Goal: Transaction & Acquisition: Book appointment/travel/reservation

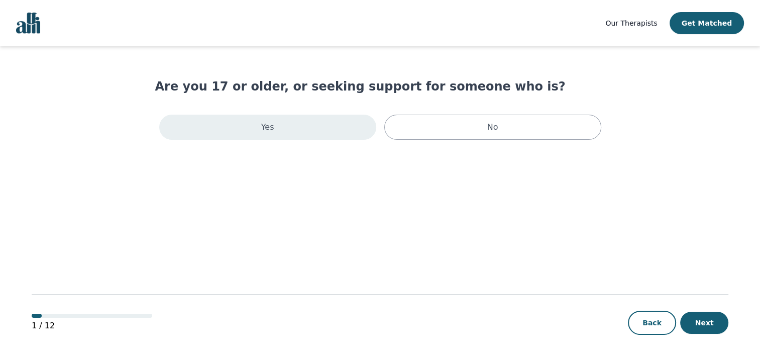
click at [298, 130] on div "Yes" at bounding box center [267, 127] width 217 height 25
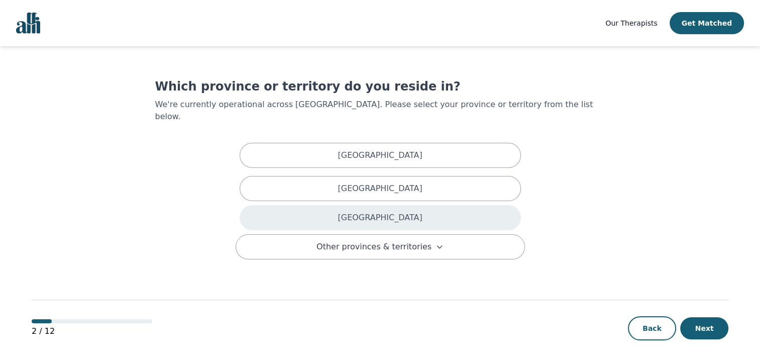
click at [389, 212] on p "[GEOGRAPHIC_DATA]" at bounding box center [380, 218] width 84 height 12
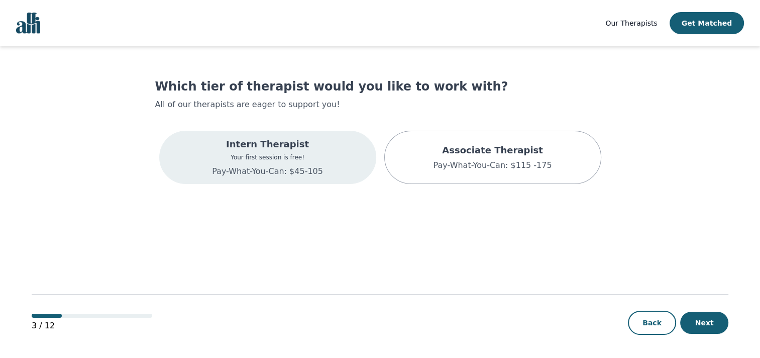
click at [304, 149] on p "Intern Therapist" at bounding box center [267, 144] width 111 height 14
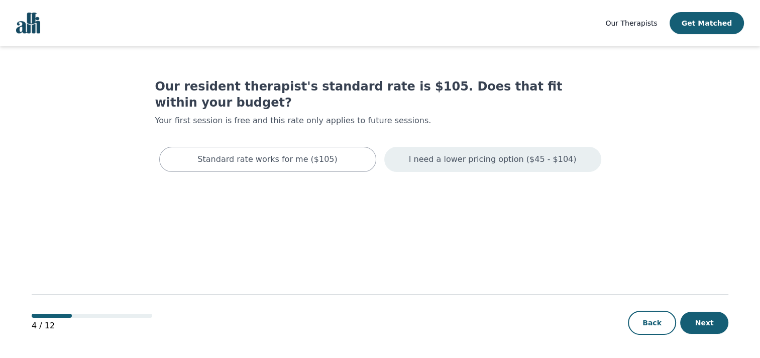
click at [508, 153] on p "I need a lower pricing option ($45 - $104)" at bounding box center [493, 159] width 168 height 12
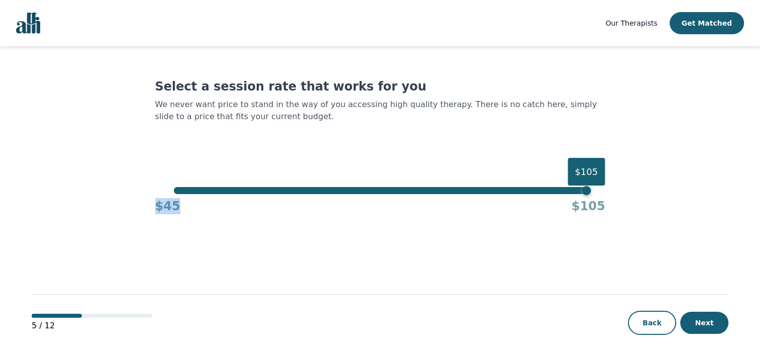
click at [356, 193] on div "$105 $45 $105" at bounding box center [380, 200] width 450 height 27
drag, startPoint x: 356, startPoint y: 193, endPoint x: 366, endPoint y: 225, distance: 32.7
click at [366, 225] on main "Select a session rate that works for you We never want price to stand in the wa…" at bounding box center [380, 202] width 697 height 313
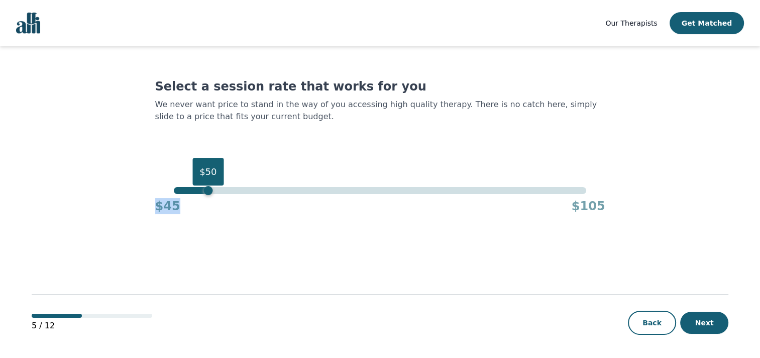
drag, startPoint x: 588, startPoint y: 189, endPoint x: 211, endPoint y: 212, distance: 377.6
click at [211, 212] on div "$50 $45 $105" at bounding box center [380, 200] width 450 height 27
click at [714, 319] on button "Next" at bounding box center [704, 323] width 48 height 22
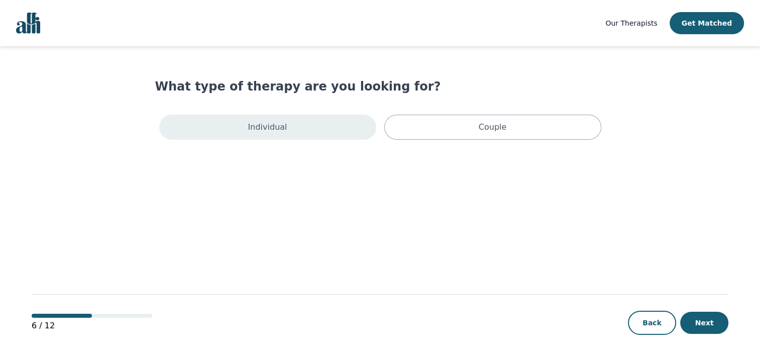
click at [309, 126] on div "Individual" at bounding box center [267, 127] width 217 height 25
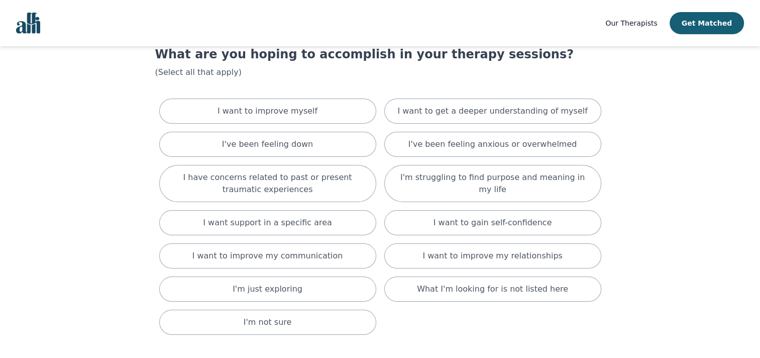
scroll to position [50, 0]
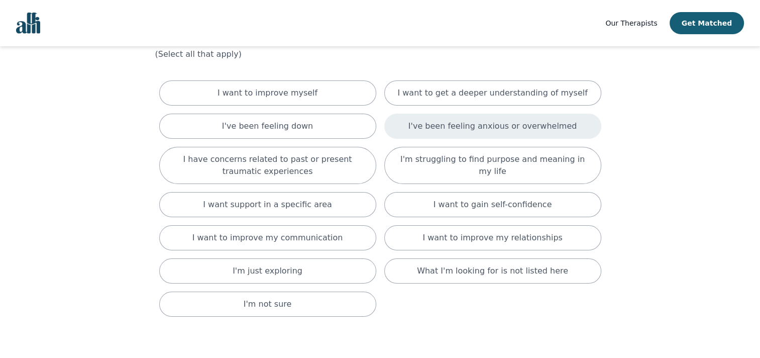
click at [416, 125] on div "I've been feeling anxious or overwhelmed" at bounding box center [492, 126] width 217 height 25
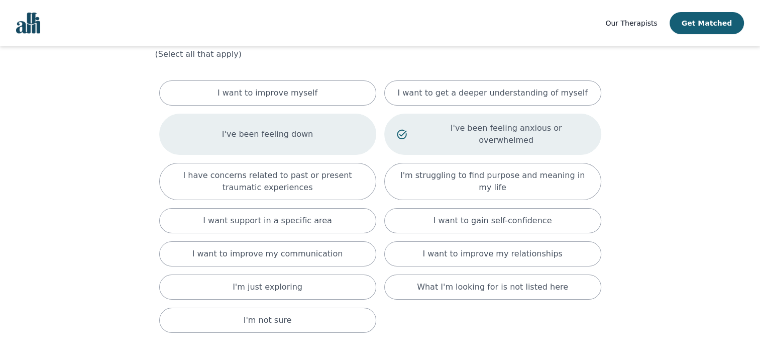
click at [331, 125] on div "I've been feeling down" at bounding box center [267, 134] width 217 height 41
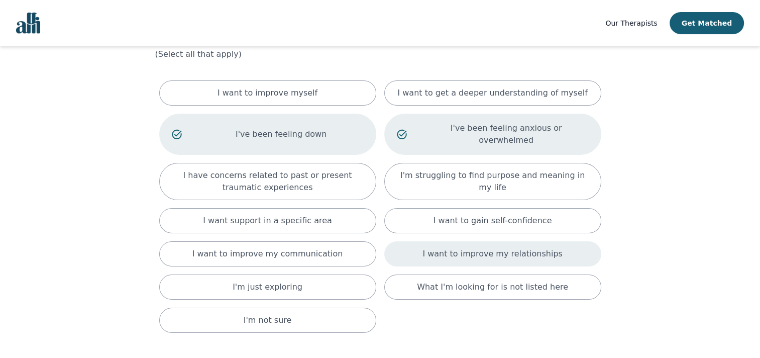
click at [398, 241] on div "I want to improve my relationships" at bounding box center [492, 253] width 217 height 25
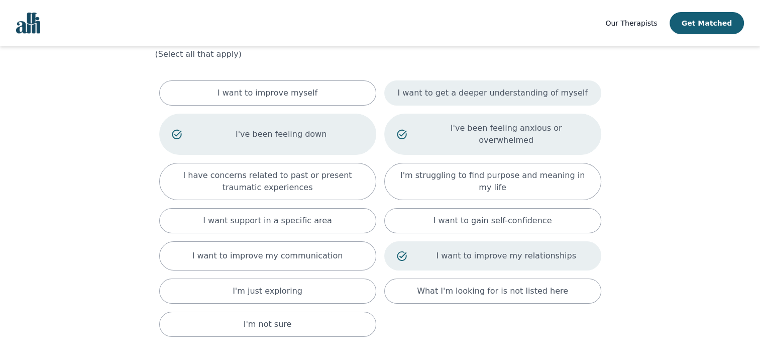
click at [414, 97] on p "I want to get a deeper understanding of myself" at bounding box center [492, 93] width 190 height 12
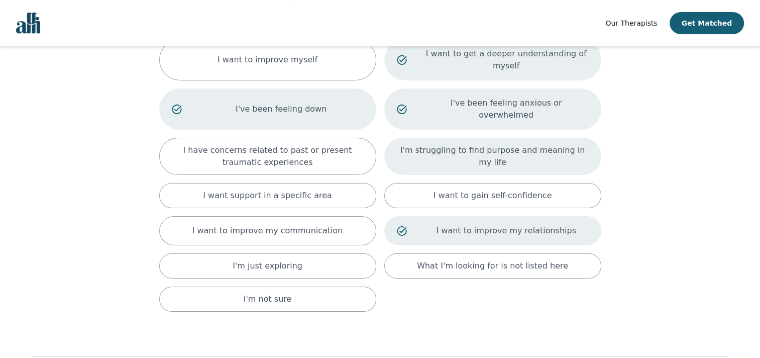
scroll to position [128, 0]
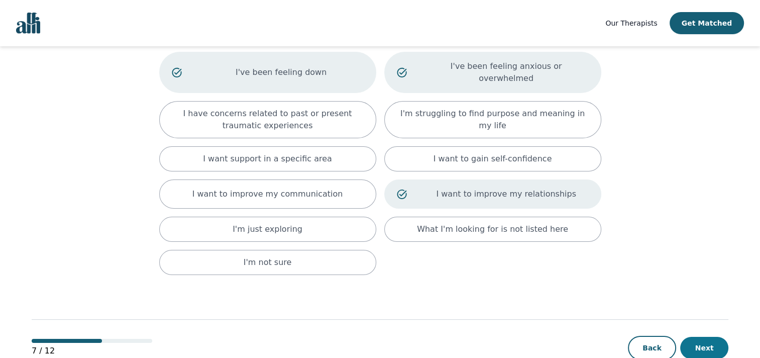
click at [718, 337] on button "Next" at bounding box center [704, 348] width 48 height 22
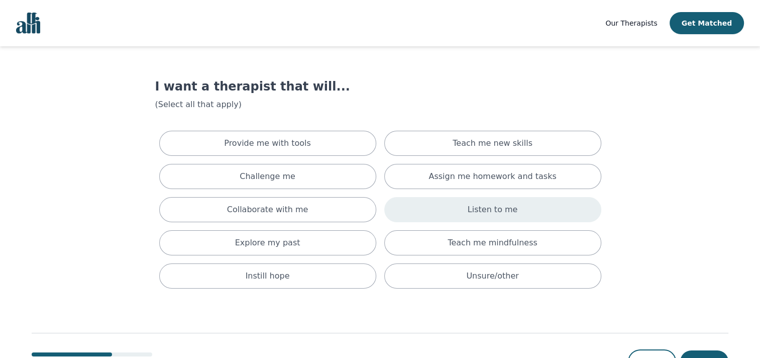
click at [452, 213] on div "Listen to me" at bounding box center [492, 209] width 217 height 25
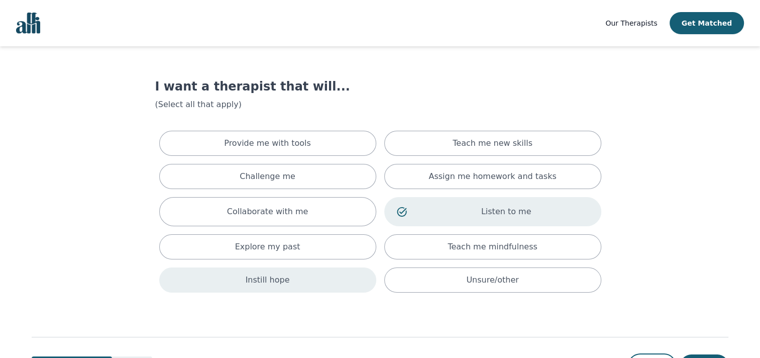
click at [312, 277] on div "Instill hope" at bounding box center [267, 279] width 217 height 25
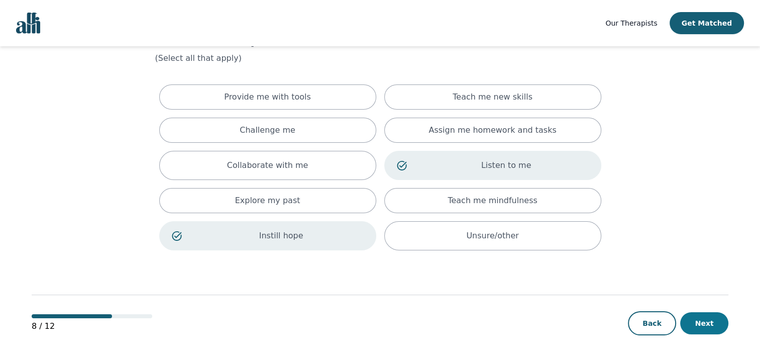
click at [713, 321] on button "Next" at bounding box center [704, 323] width 48 height 22
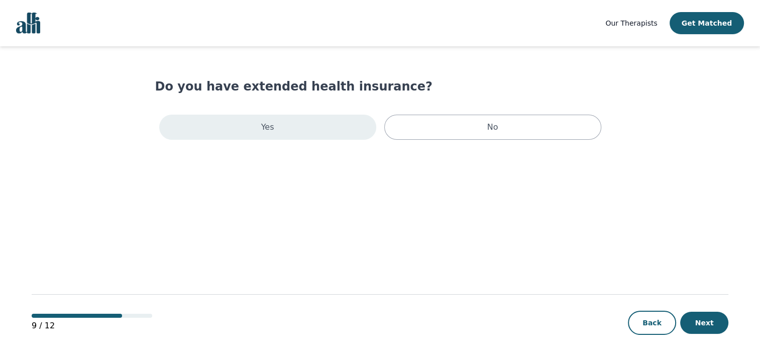
click at [302, 135] on div "Yes" at bounding box center [267, 127] width 217 height 25
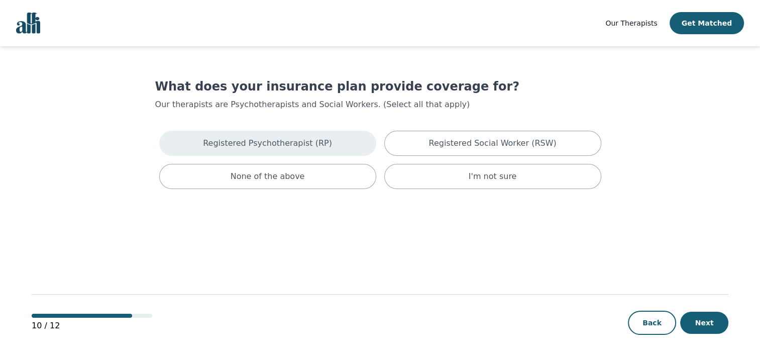
drag, startPoint x: 318, startPoint y: 144, endPoint x: 345, endPoint y: 141, distance: 27.3
click at [319, 144] on p "Registered Psychotherapist (RP)" at bounding box center [267, 143] width 129 height 12
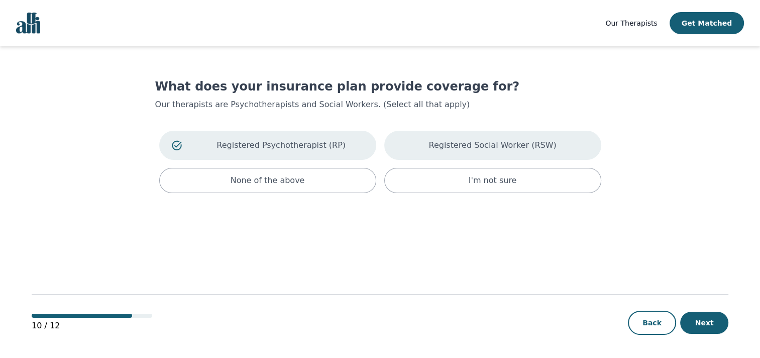
click at [448, 145] on p "Registered Social Worker (RSW)" at bounding box center [493, 145] width 128 height 12
click at [702, 323] on button "Next" at bounding box center [704, 323] width 48 height 22
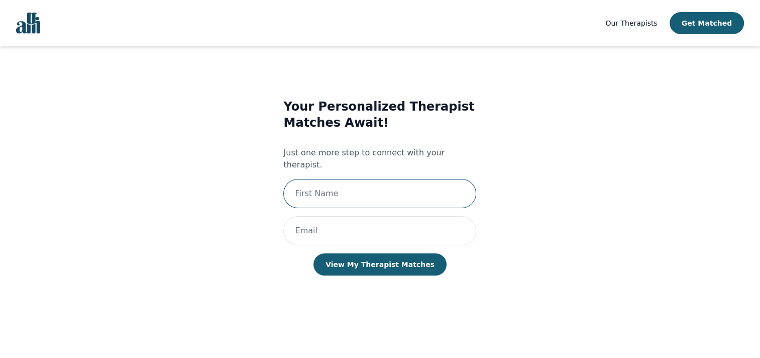
click at [386, 181] on input "text" at bounding box center [379, 193] width 193 height 29
click at [378, 181] on input "text" at bounding box center [379, 193] width 193 height 29
type input "Miguel"
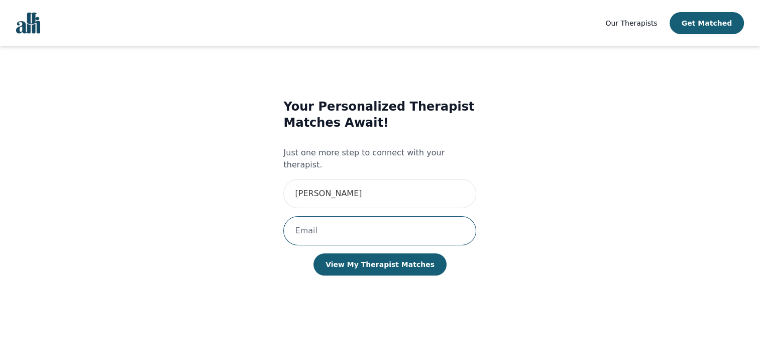
type input "miguelcomia23@yahoo.com.ph"
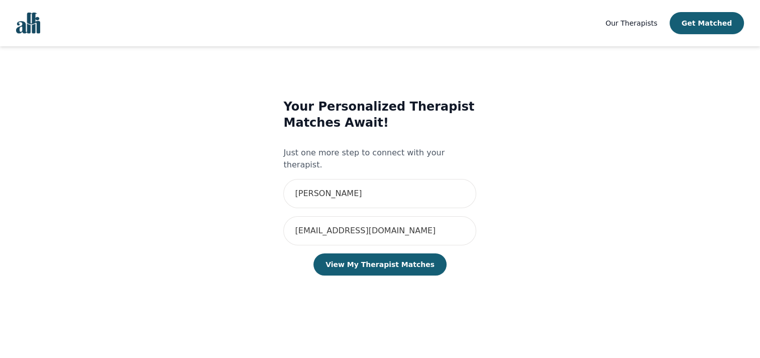
click at [555, 173] on div "Your Personalized Therapist Matches Await! Just one more step to connect with y…" at bounding box center [380, 196] width 413 height 229
click at [418, 259] on button "View My Therapist Matches" at bounding box center [380, 264] width 133 height 22
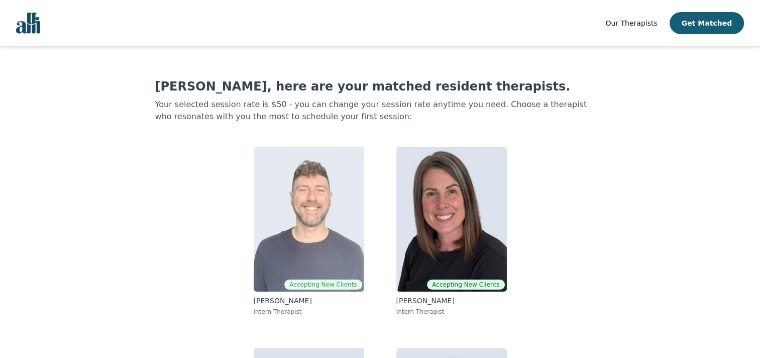
click at [353, 173] on img at bounding box center [309, 219] width 111 height 145
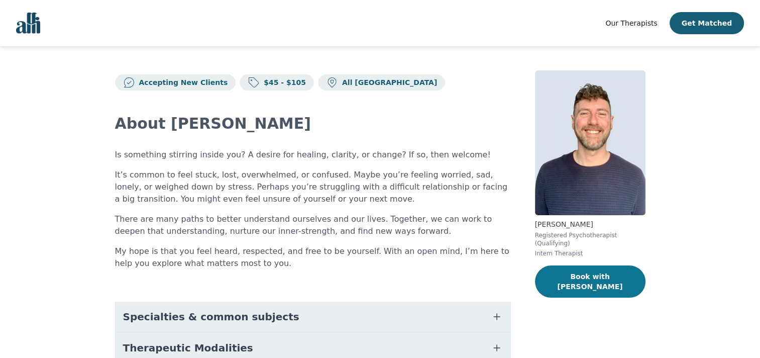
click at [573, 269] on button "Book with Ryan" at bounding box center [590, 281] width 111 height 32
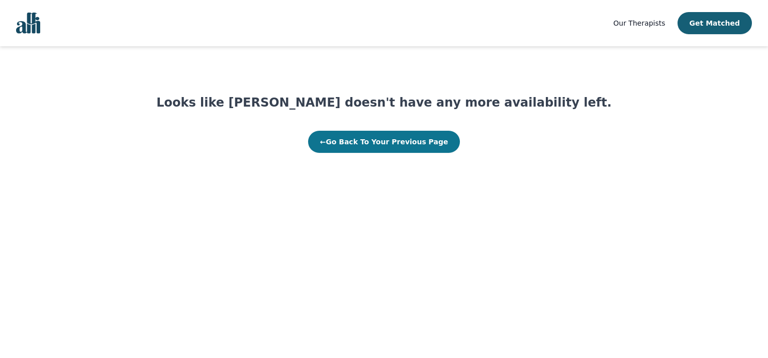
click at [398, 141] on button "← Go Back To Your Previous Page" at bounding box center [384, 142] width 152 height 22
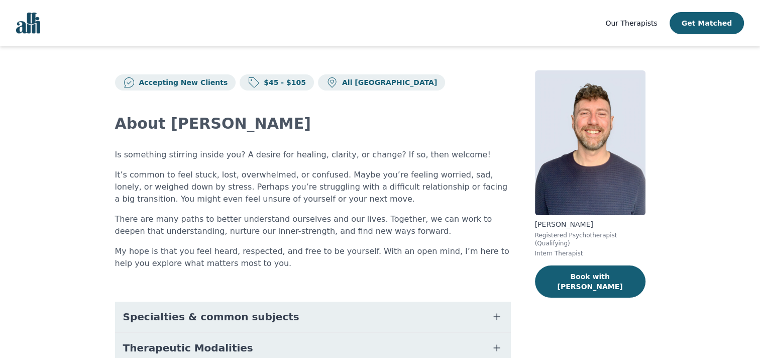
click at [608, 273] on button "Book with Ryan" at bounding box center [590, 281] width 111 height 32
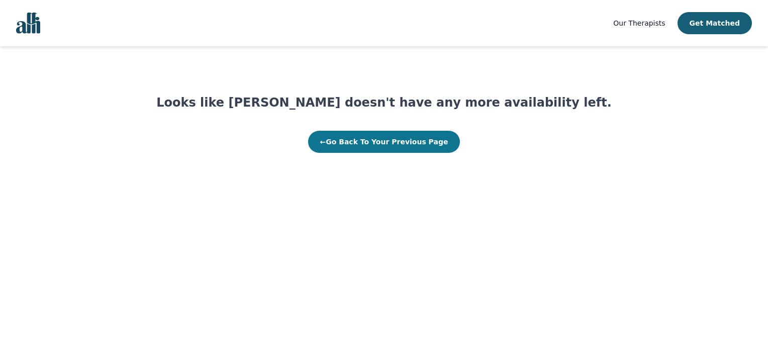
click at [344, 141] on button "← Go Back To Your Previous Page" at bounding box center [384, 142] width 152 height 22
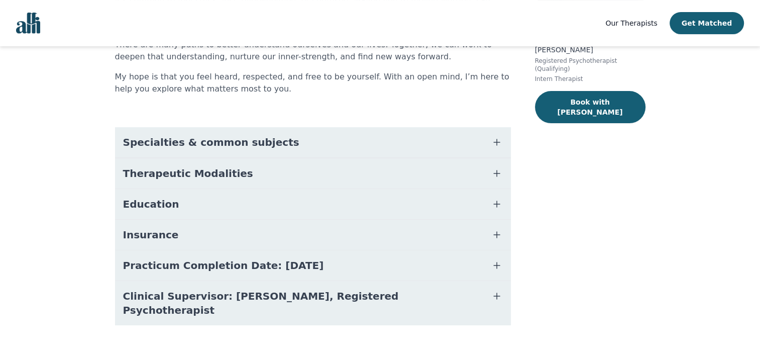
scroll to position [175, 0]
click at [726, 24] on button "Get Matched" at bounding box center [707, 23] width 74 height 22
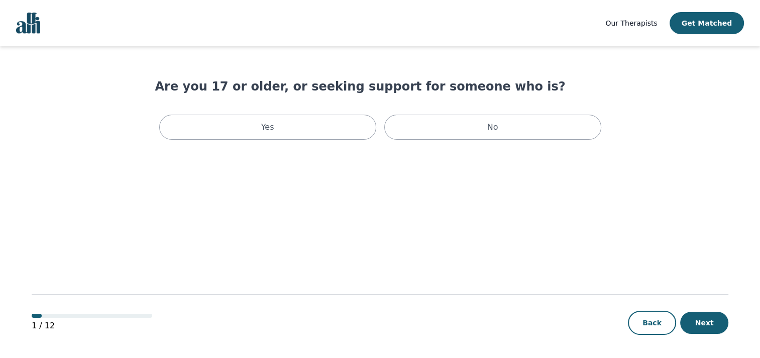
scroll to position [1, 0]
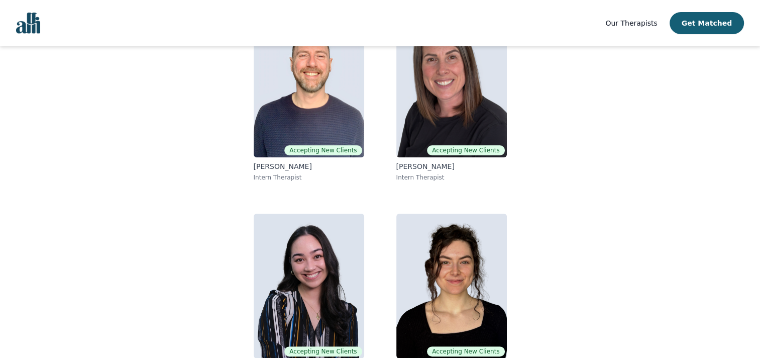
scroll to position [117, 0]
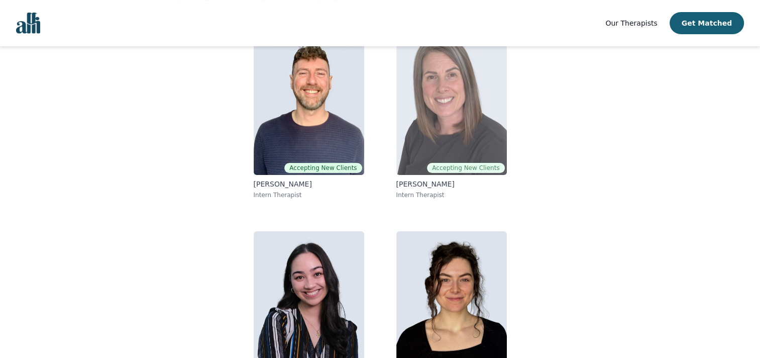
click at [470, 133] on img at bounding box center [451, 102] width 111 height 145
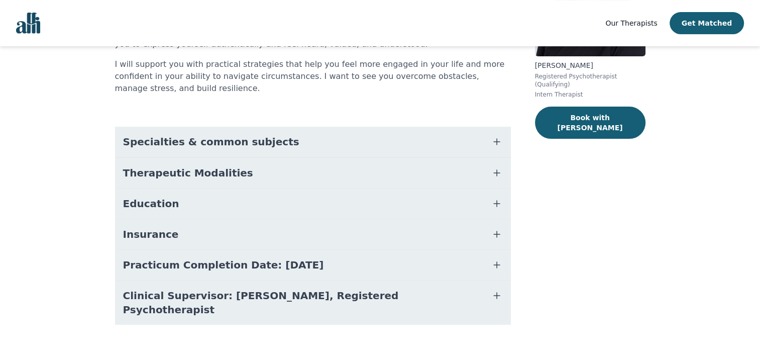
scroll to position [8, 0]
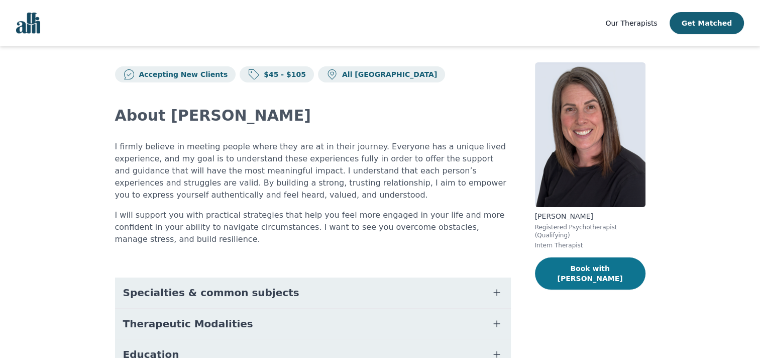
click at [580, 263] on button "Book with Stephanie" at bounding box center [590, 273] width 111 height 32
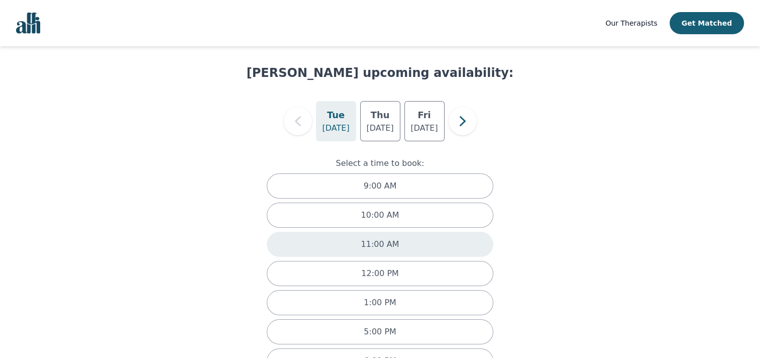
scroll to position [14, 0]
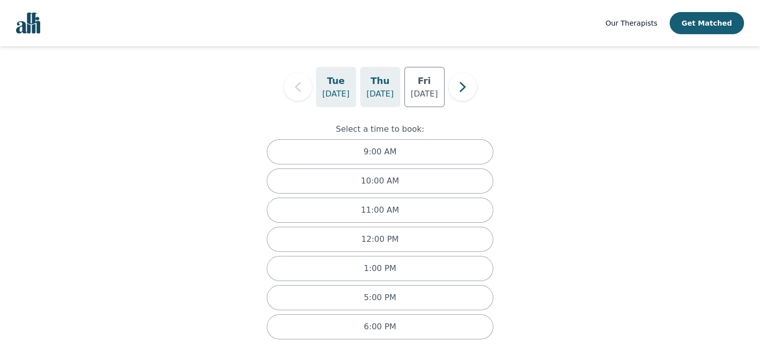
click at [382, 82] on h5 "Thu" at bounding box center [380, 81] width 19 height 14
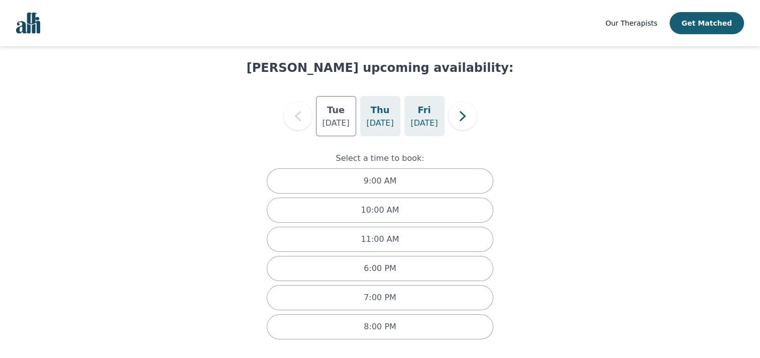
click at [430, 122] on p "Aug 22" at bounding box center [424, 123] width 27 height 12
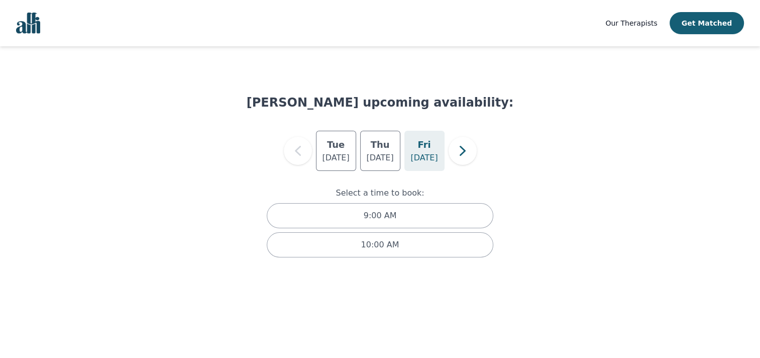
scroll to position [0, 0]
click at [661, 24] on span "Our Therapists" at bounding box center [639, 23] width 52 height 8
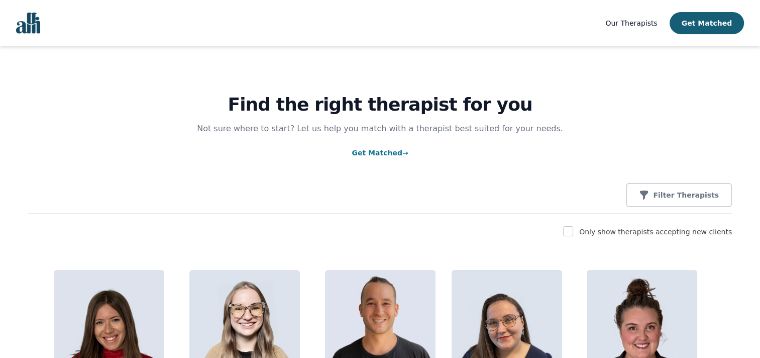
click at [603, 234] on label "Only show therapists accepting new clients" at bounding box center [655, 232] width 153 height 8
click at [573, 230] on input "checkbox" at bounding box center [568, 231] width 10 height 10
checkbox input "true"
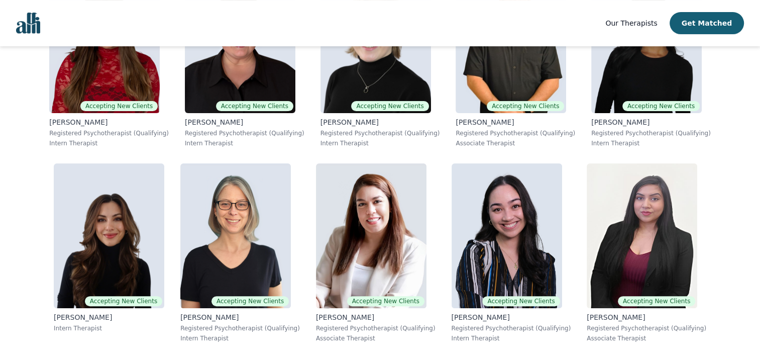
scroll to position [101, 0]
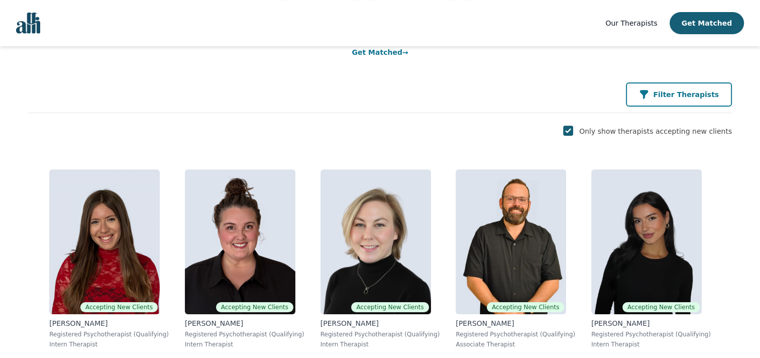
click at [702, 93] on p "Filter Therapists" at bounding box center [686, 94] width 66 height 10
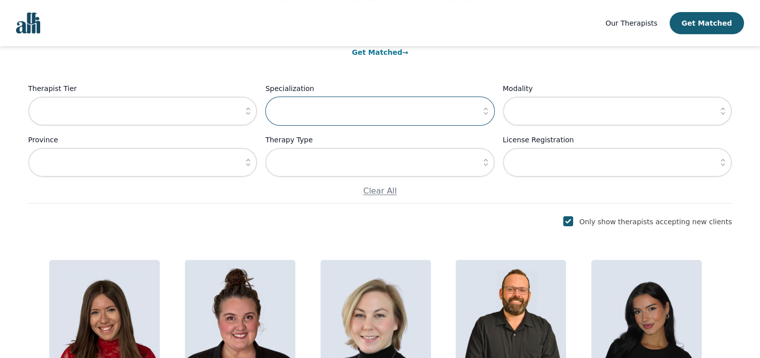
click at [383, 112] on input "text" at bounding box center [379, 110] width 229 height 29
click at [489, 109] on icon "button" at bounding box center [486, 111] width 10 height 10
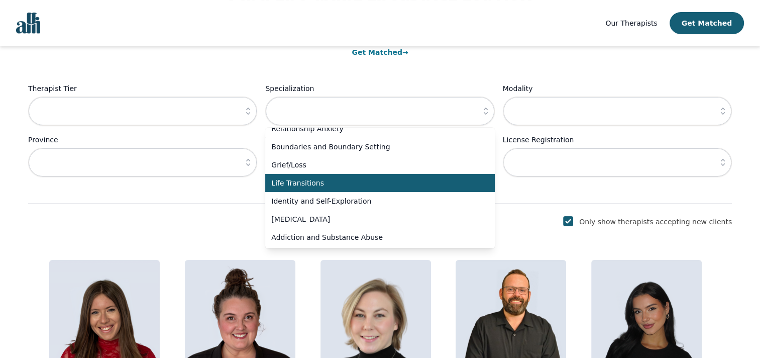
click at [442, 179] on span "Life Transitions" at bounding box center [373, 183] width 205 height 10
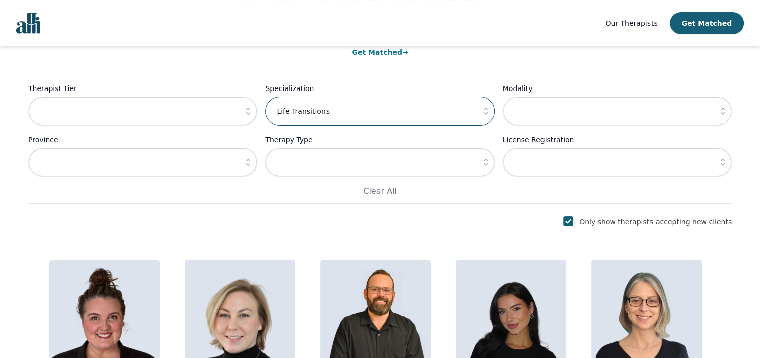
click at [398, 115] on input "Life Transitions" at bounding box center [379, 110] width 229 height 29
click at [489, 112] on icon "button" at bounding box center [486, 111] width 10 height 10
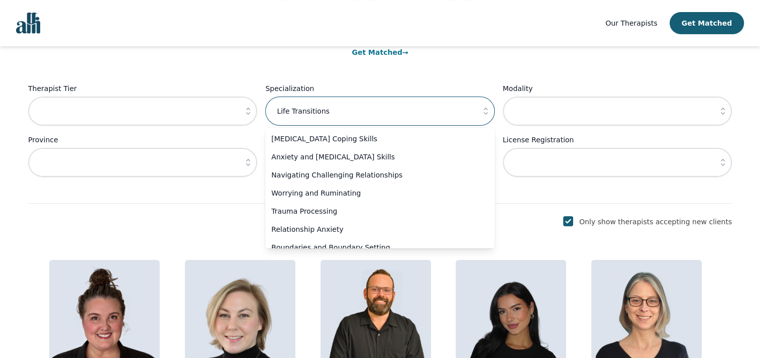
scroll to position [44, 0]
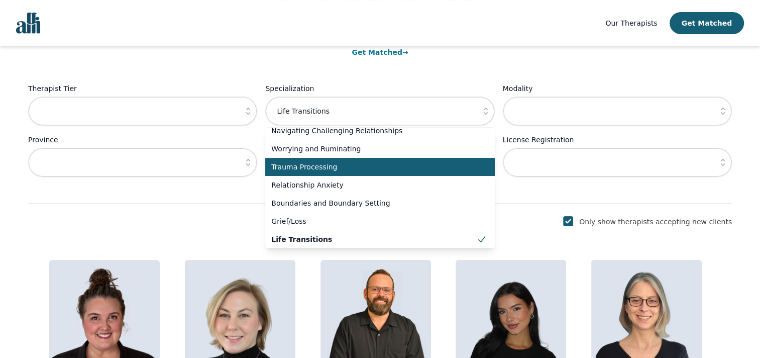
click at [418, 165] on span "Trauma Processing" at bounding box center [373, 167] width 205 height 10
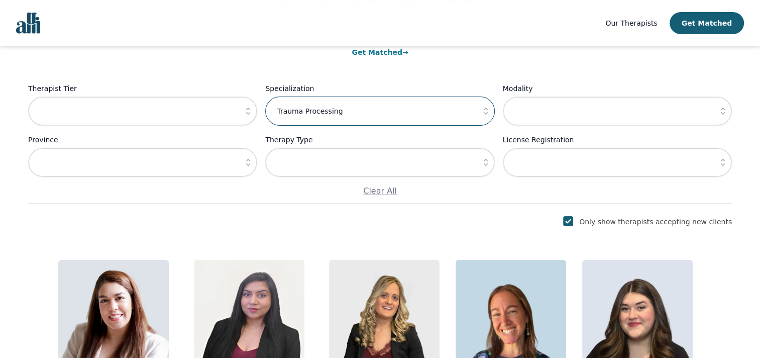
click at [471, 111] on input "Trauma Processing" at bounding box center [379, 110] width 229 height 29
click at [483, 110] on icon "button" at bounding box center [486, 111] width 10 height 10
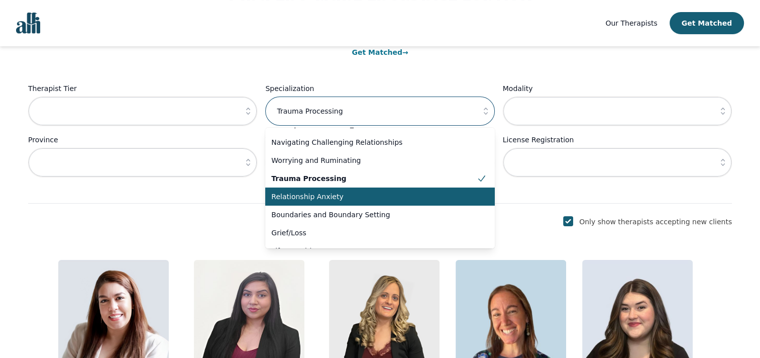
scroll to position [50, 0]
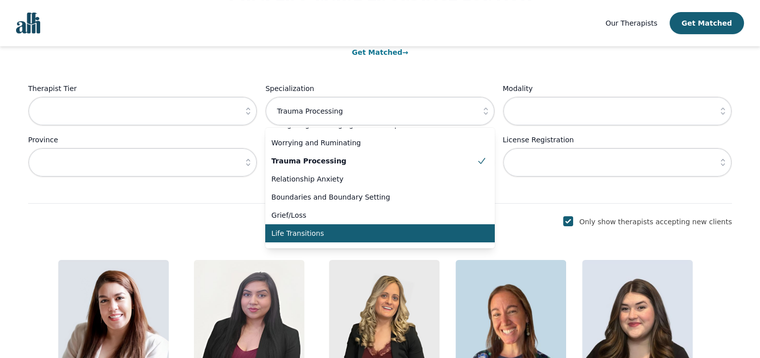
click at [400, 231] on span "Life Transitions" at bounding box center [373, 233] width 205 height 10
type input "Life Transitions"
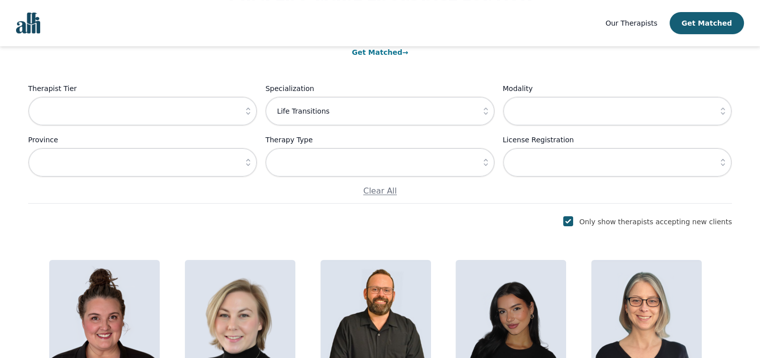
click at [247, 165] on icon "button" at bounding box center [248, 162] width 4 height 7
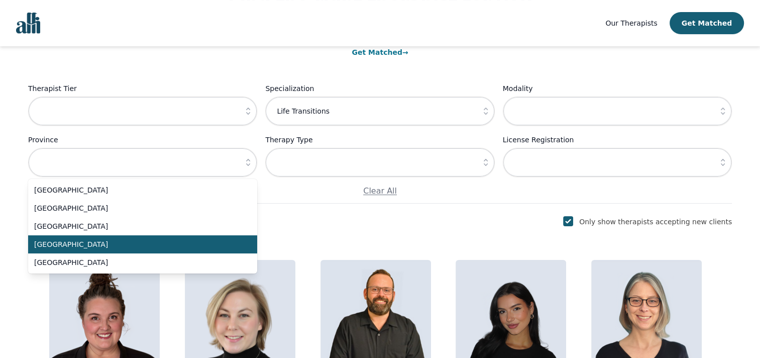
click at [201, 243] on span "Ontario" at bounding box center [136, 244] width 205 height 10
type input "Ontario"
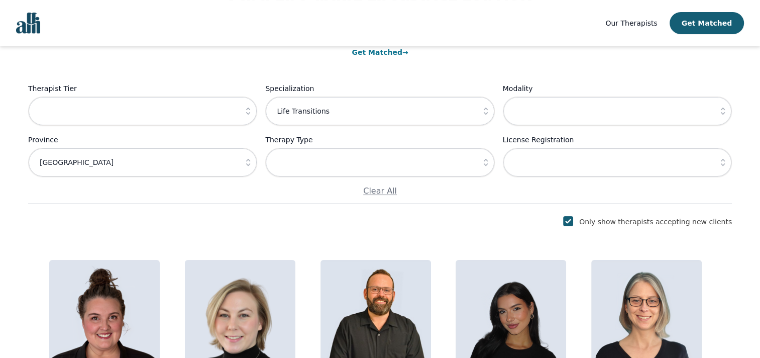
click at [483, 157] on icon "button" at bounding box center [486, 162] width 10 height 10
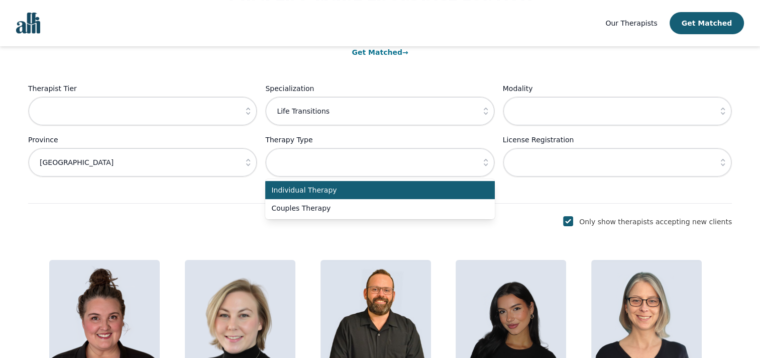
click at [453, 191] on span "Individual Therapy" at bounding box center [373, 190] width 205 height 10
type input "Individual Therapy"
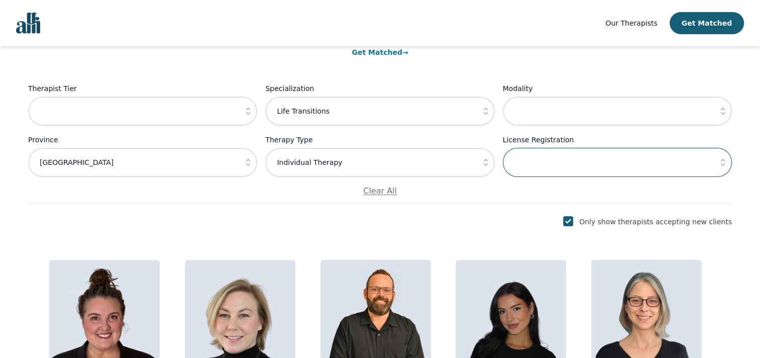
click at [564, 169] on input "text" at bounding box center [617, 162] width 229 height 29
click at [724, 163] on icon "button" at bounding box center [723, 162] width 10 height 10
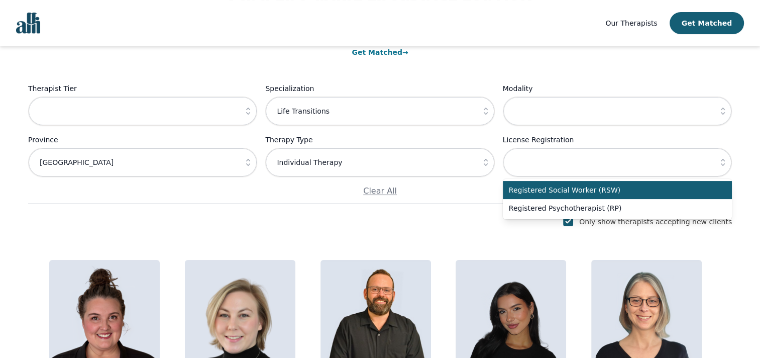
click at [724, 163] on icon "button" at bounding box center [723, 162] width 10 height 10
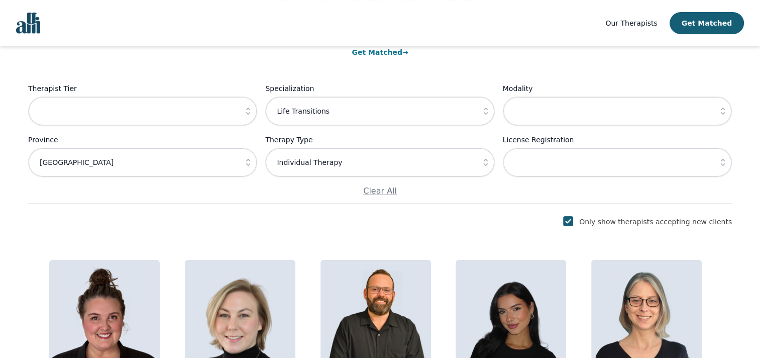
click at [721, 107] on icon "button" at bounding box center [723, 111] width 10 height 10
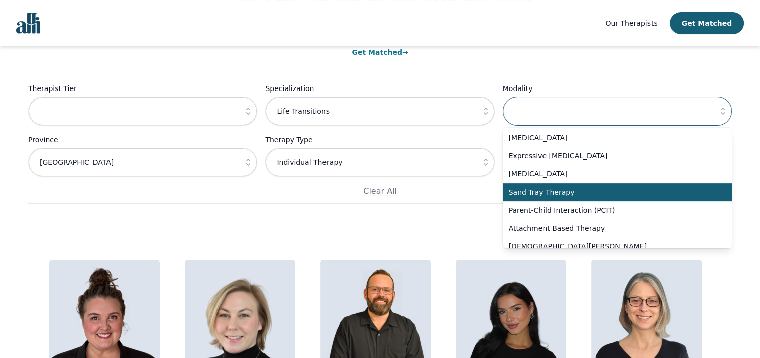
scroll to position [452, 0]
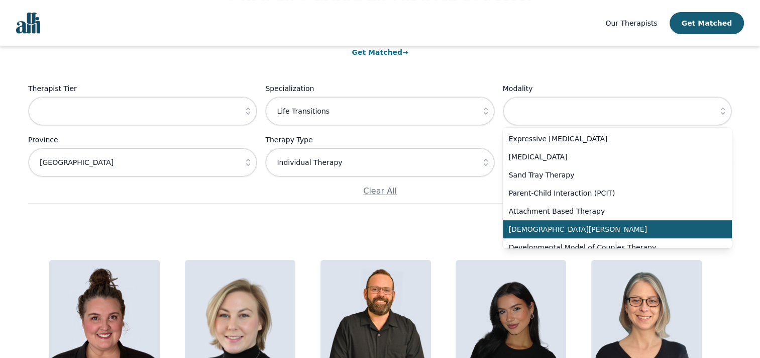
click at [659, 233] on span "Christian Counselling" at bounding box center [611, 229] width 205 height 10
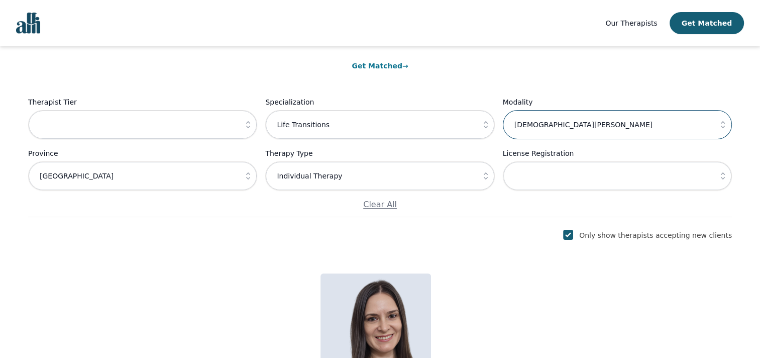
scroll to position [86, 0]
click at [724, 120] on icon "button" at bounding box center [723, 125] width 10 height 10
type input "Christian Counselling"
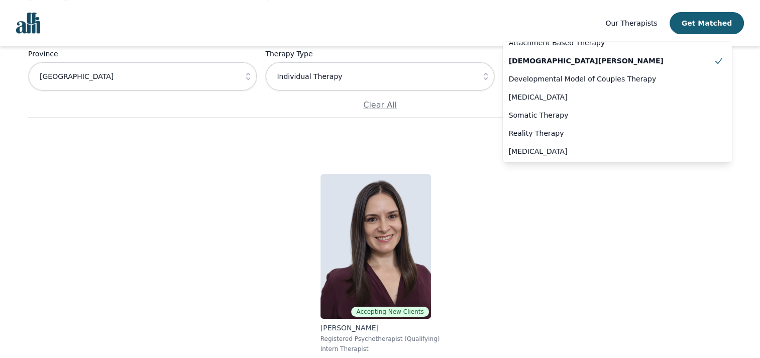
scroll to position [187, 0]
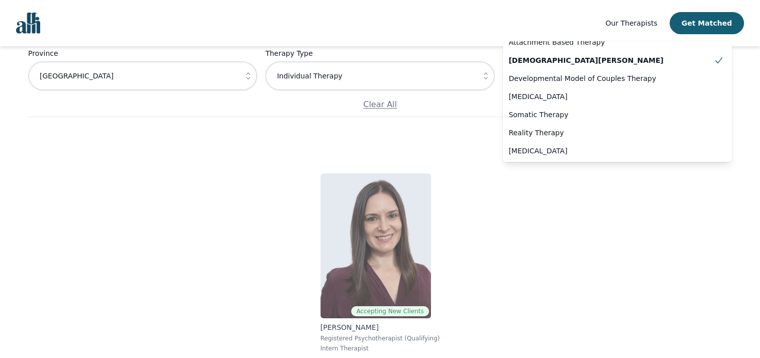
click at [418, 246] on img at bounding box center [376, 245] width 111 height 145
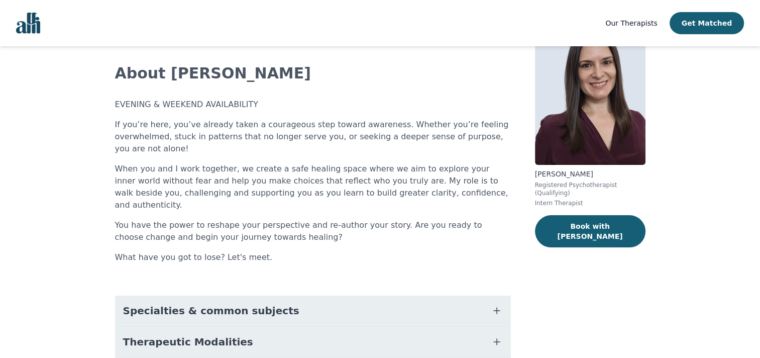
scroll to position [101, 0]
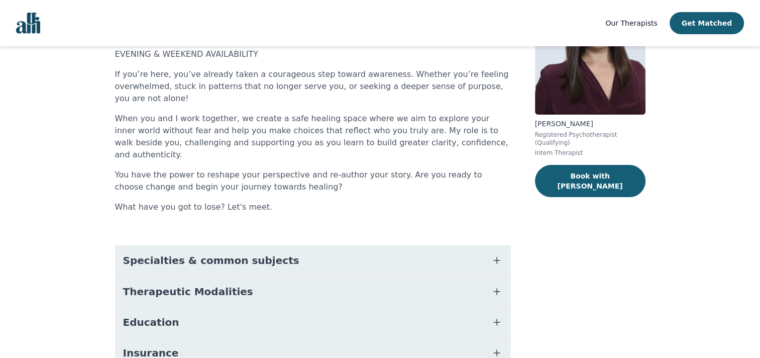
click at [334, 245] on button "Specialties & common subjects" at bounding box center [313, 260] width 396 height 30
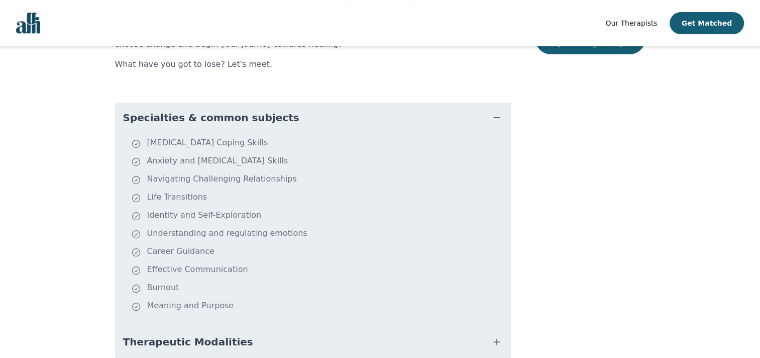
scroll to position [302, 0]
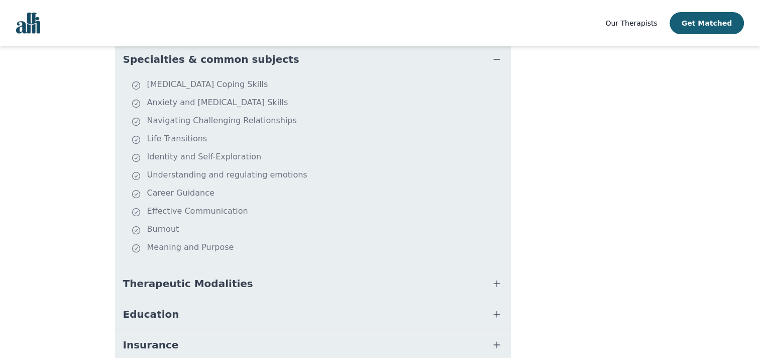
click at [339, 268] on button "Therapeutic Modalities" at bounding box center [313, 283] width 396 height 30
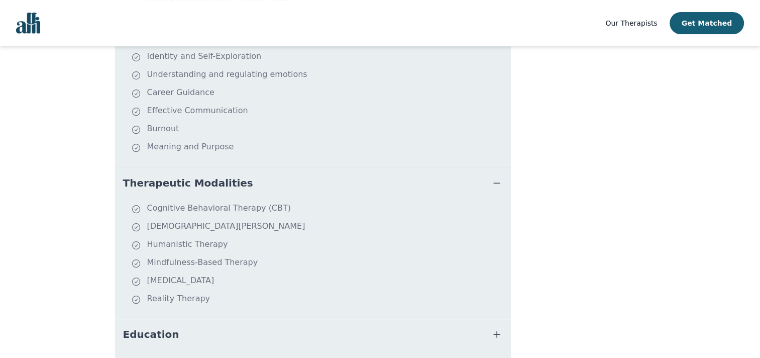
scroll to position [503, 0]
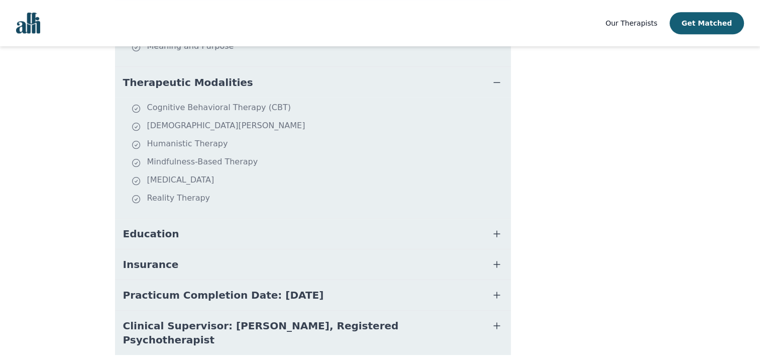
click at [374, 219] on button "Education" at bounding box center [313, 234] width 396 height 30
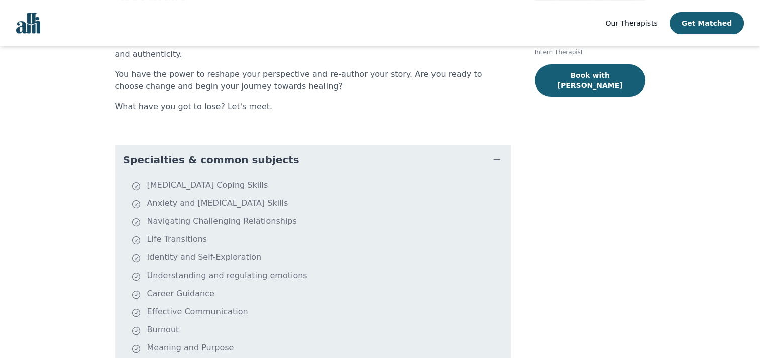
scroll to position [0, 0]
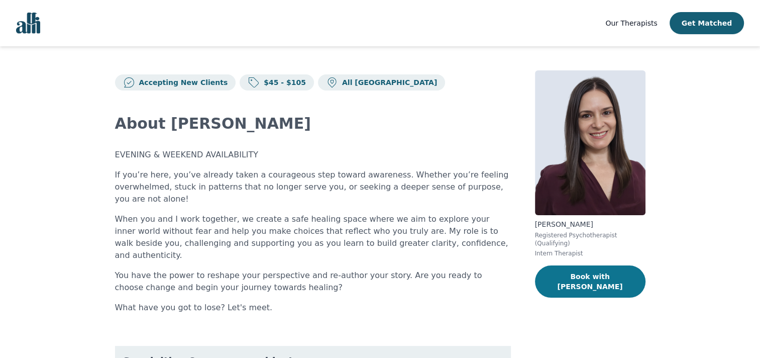
click at [584, 277] on button "Book with Lorena" at bounding box center [590, 281] width 111 height 32
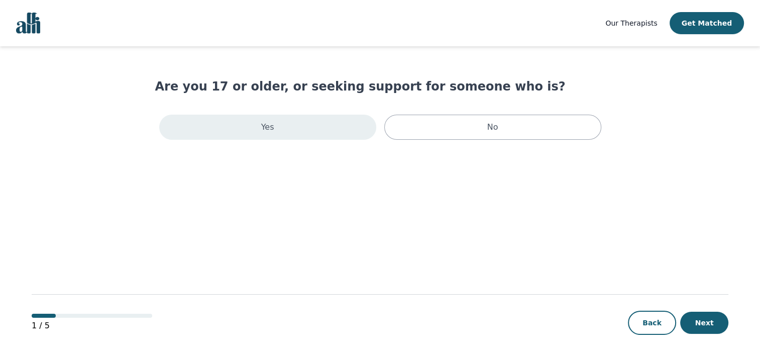
click at [314, 132] on div "Yes" at bounding box center [267, 127] width 217 height 25
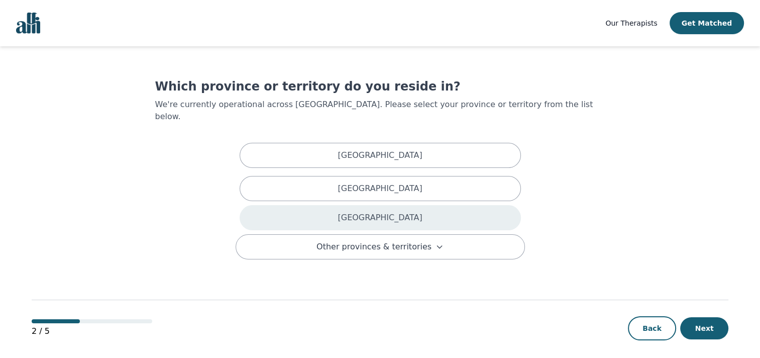
click at [389, 212] on p "Ontario" at bounding box center [380, 218] width 84 height 12
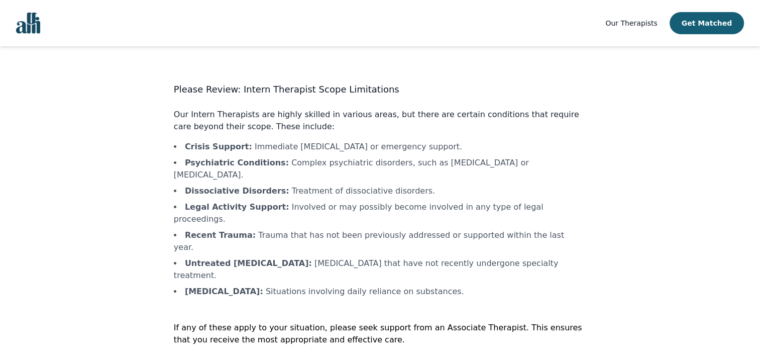
drag, startPoint x: 316, startPoint y: 335, endPoint x: 320, endPoint y: 331, distance: 5.3
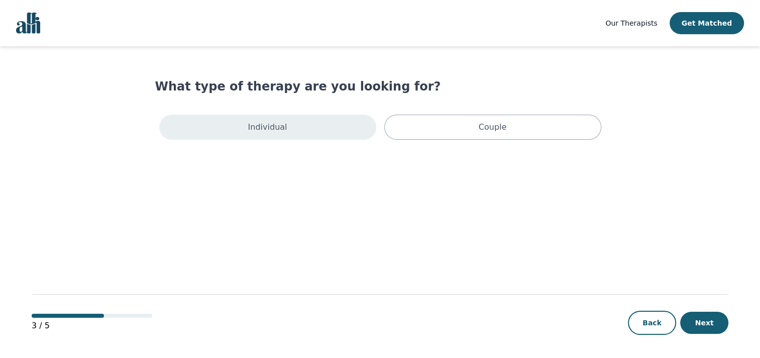
click at [356, 132] on div "Individual" at bounding box center [267, 127] width 217 height 25
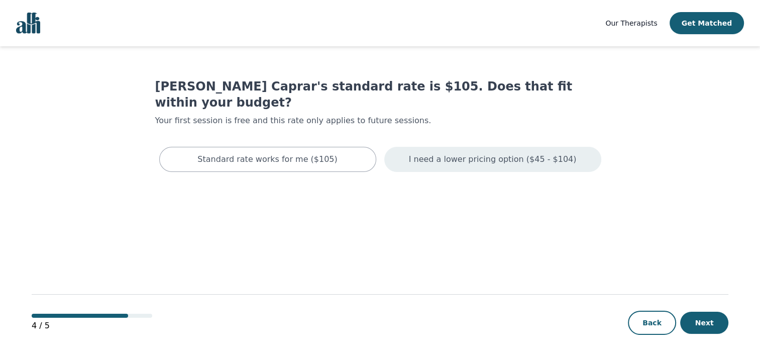
click at [487, 153] on p "I need a lower pricing option ($45 - $104)" at bounding box center [493, 159] width 168 height 12
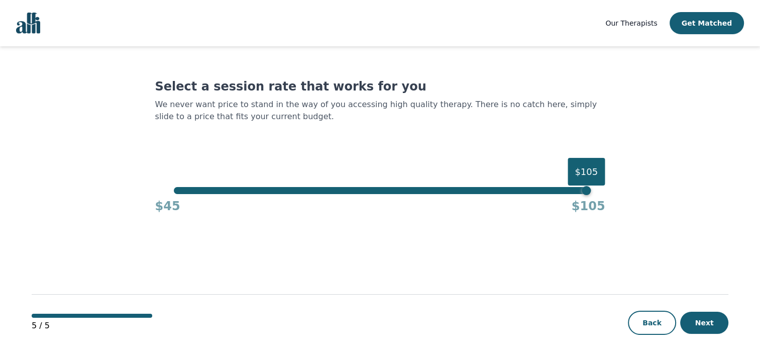
drag, startPoint x: 578, startPoint y: 186, endPoint x: 438, endPoint y: 192, distance: 140.9
click at [466, 188] on div "Select a session rate that works for you We never want price to stand in the wa…" at bounding box center [380, 146] width 450 height 136
click at [279, 191] on div "$105" at bounding box center [380, 190] width 413 height 7
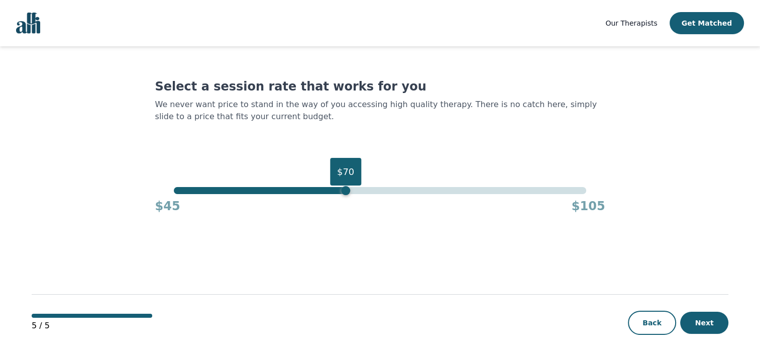
drag, startPoint x: 274, startPoint y: 191, endPoint x: 348, endPoint y: 203, distance: 74.3
click at [348, 203] on div "$70 $45 $105" at bounding box center [380, 200] width 450 height 27
click at [717, 324] on button "Next" at bounding box center [704, 323] width 48 height 22
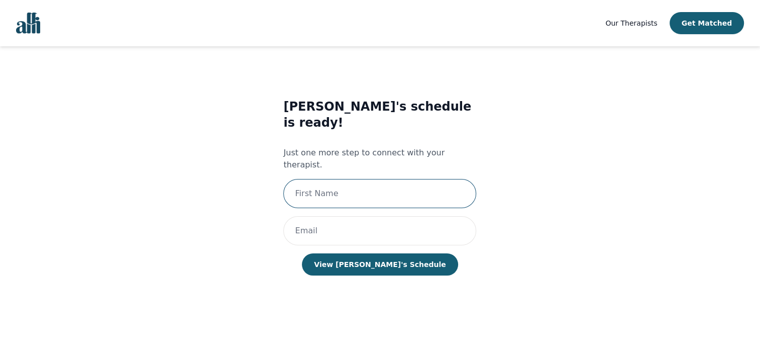
click at [448, 179] on input "text" at bounding box center [379, 193] width 193 height 29
type input "Miguel"
type input "miguelcomia23@yahoo.com.ph"
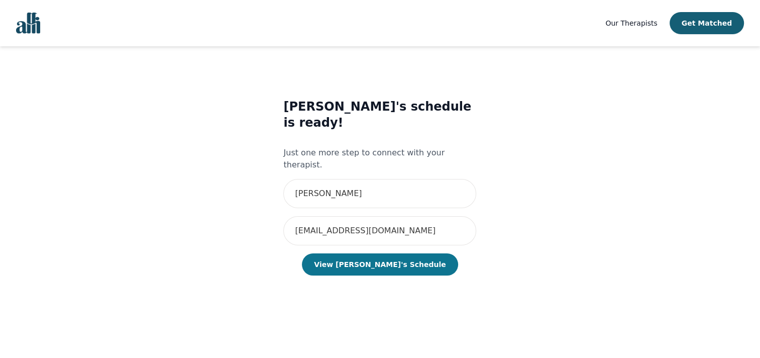
click at [411, 253] on button "View Lorena's Schedule" at bounding box center [380, 264] width 156 height 22
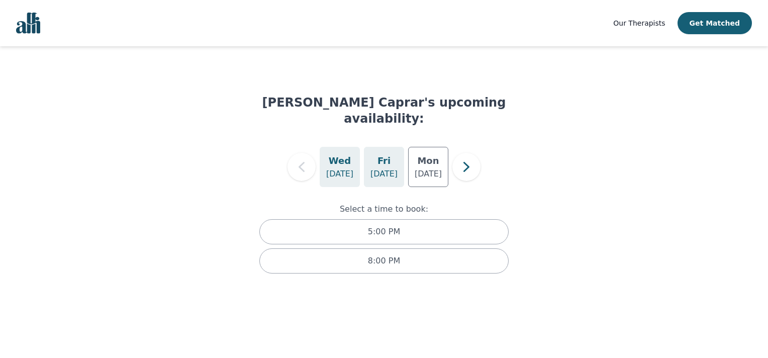
click at [391, 168] on p "Aug 15" at bounding box center [383, 174] width 27 height 12
click at [343, 168] on p "Aug 13" at bounding box center [339, 174] width 27 height 12
click at [436, 168] on p "Aug 18" at bounding box center [428, 174] width 27 height 12
click at [381, 154] on h5 "Fri" at bounding box center [383, 161] width 13 height 14
click at [465, 157] on icon "button" at bounding box center [466, 167] width 20 height 20
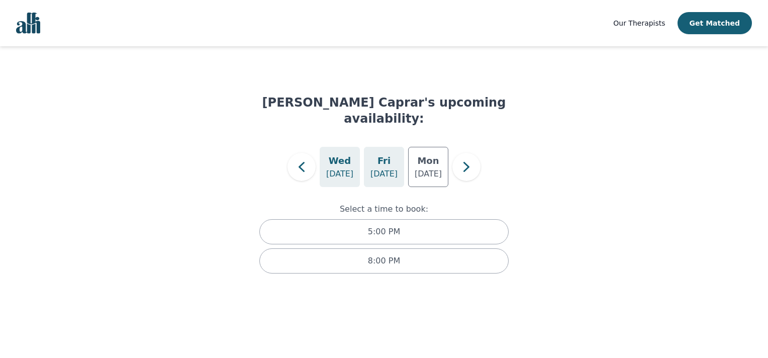
click at [377, 168] on p "Aug 22" at bounding box center [383, 174] width 27 height 12
click at [426, 154] on h5 "Mon" at bounding box center [428, 161] width 22 height 14
click at [345, 168] on p "Aug 20" at bounding box center [339, 174] width 27 height 12
click at [289, 153] on button "button" at bounding box center [301, 167] width 28 height 28
click at [391, 168] on p "Aug 15" at bounding box center [383, 174] width 27 height 12
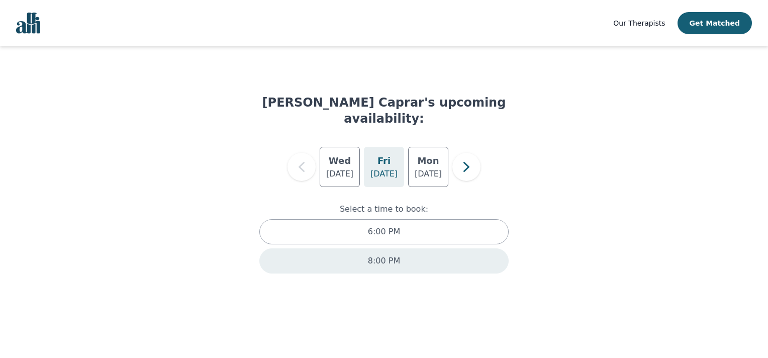
click at [399, 248] on div "8:00 PM" at bounding box center [383, 260] width 249 height 25
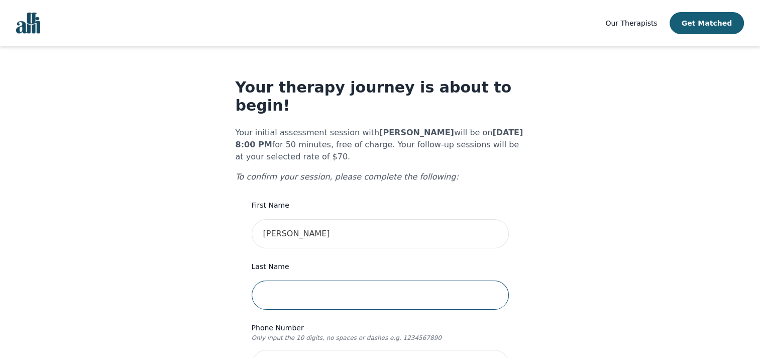
click at [380, 280] on input "text" at bounding box center [380, 294] width 257 height 29
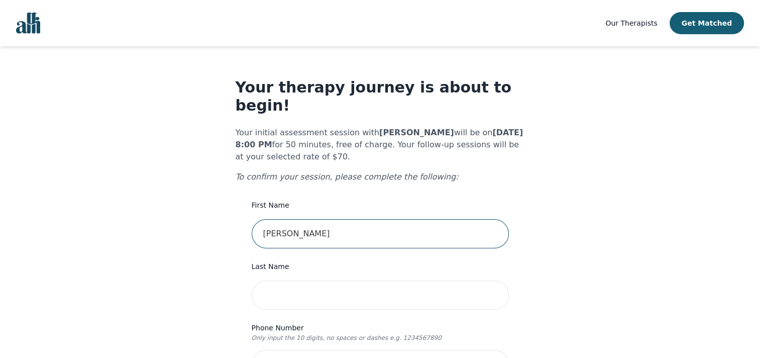
click at [450, 219] on input "Miguel" at bounding box center [380, 233] width 257 height 29
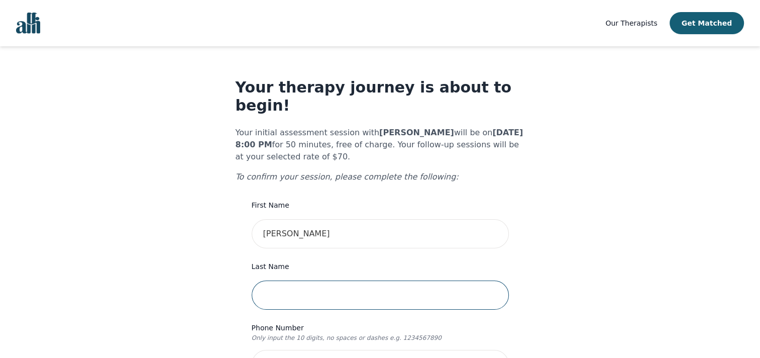
click at [473, 282] on input "text" at bounding box center [380, 294] width 257 height 29
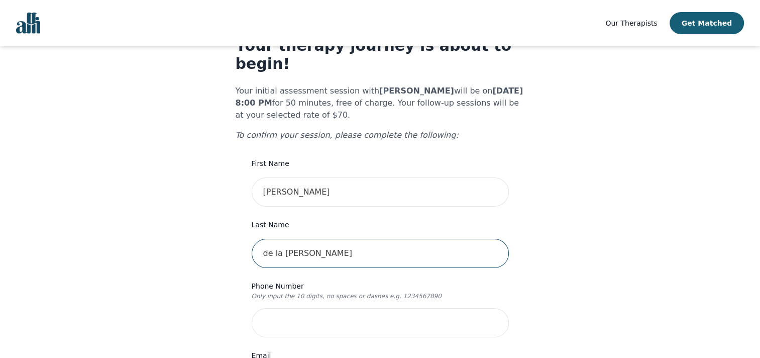
scroll to position [101, 0]
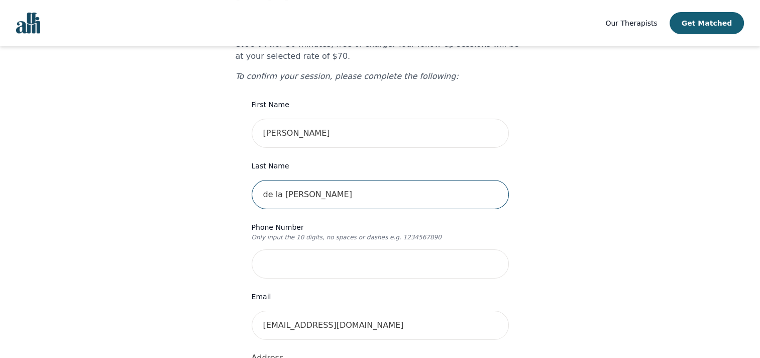
type input "de la Cruz"
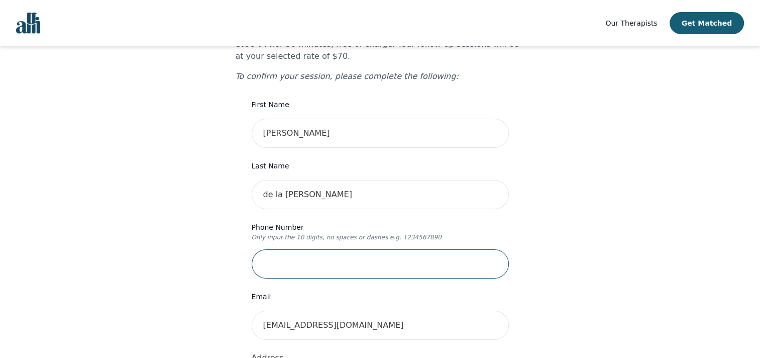
click at [460, 249] on input "tel" at bounding box center [380, 263] width 257 height 29
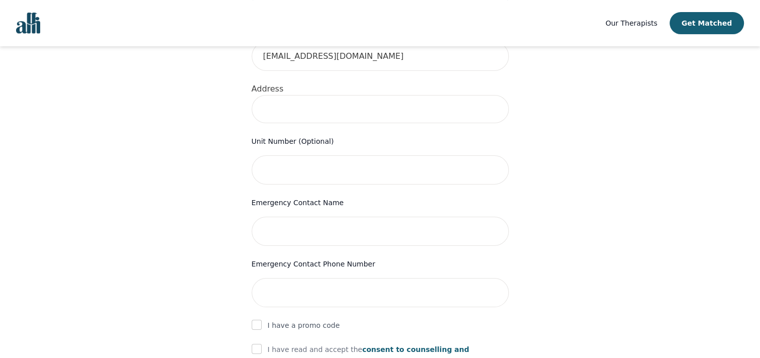
scroll to position [302, 0]
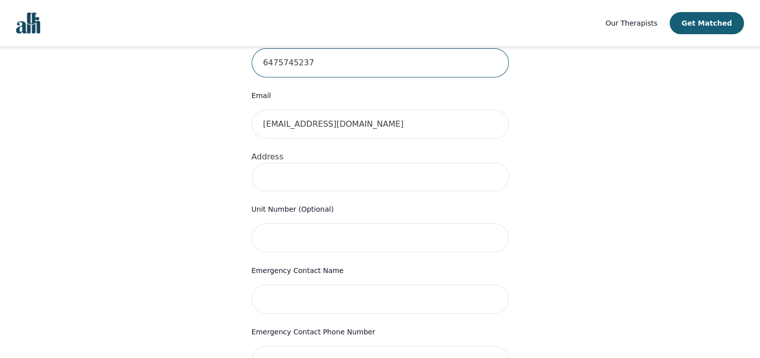
type input "6475745237"
click at [381, 163] on input at bounding box center [380, 177] width 257 height 28
type input "100 Graydon Hall Drive"
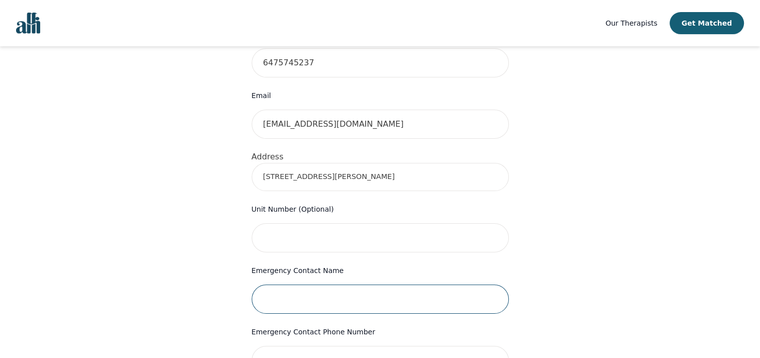
click at [359, 284] on input "text" at bounding box center [380, 298] width 257 height 29
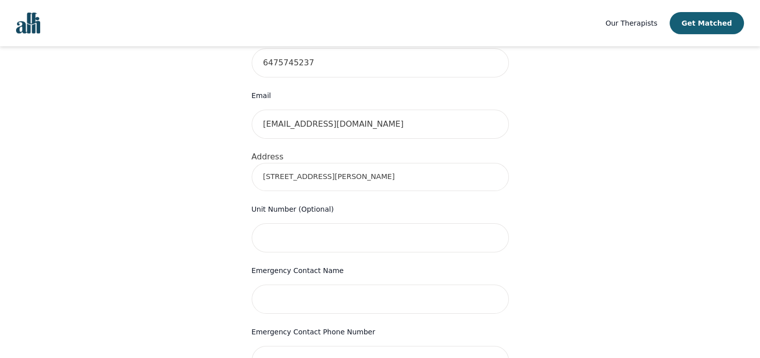
click at [646, 230] on div "Your therapy journey is about to begin! Your initial assessment session with Lo…" at bounding box center [380, 196] width 736 height 902
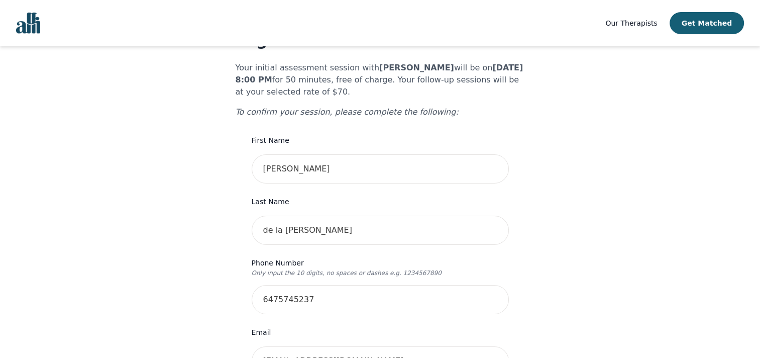
scroll to position [0, 0]
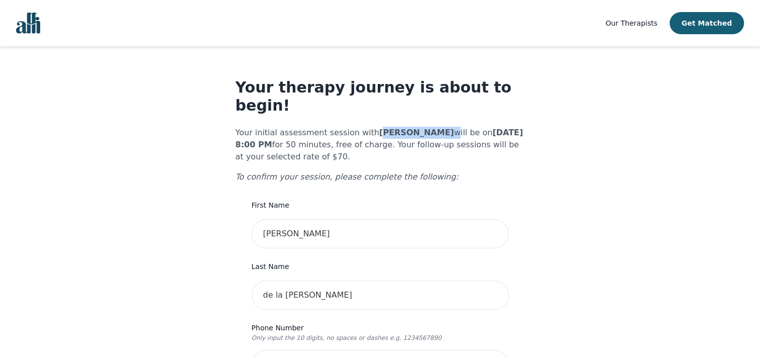
drag, startPoint x: 448, startPoint y: 116, endPoint x: 363, endPoint y: 111, distance: 85.1
click at [363, 127] on p "Your initial assessment session with Lorena Krasnai Caprar will be on 2025-08-1…" at bounding box center [380, 145] width 289 height 36
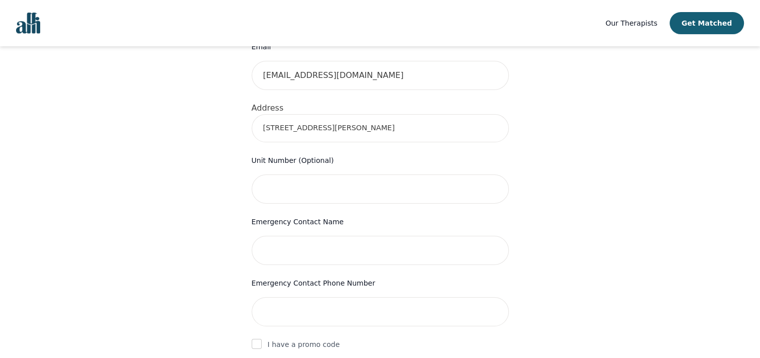
scroll to position [402, 0]
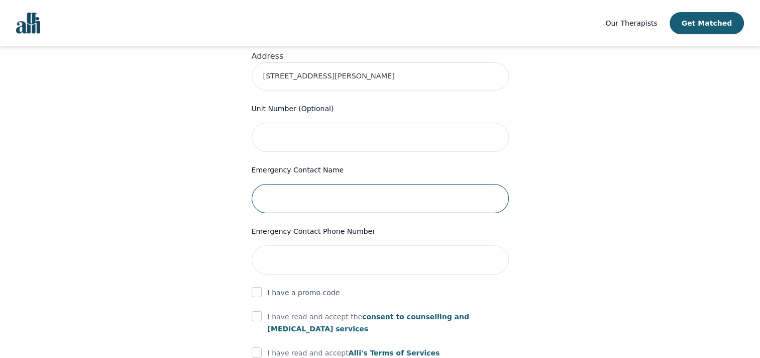
click at [440, 184] on input "text" at bounding box center [380, 198] width 257 height 29
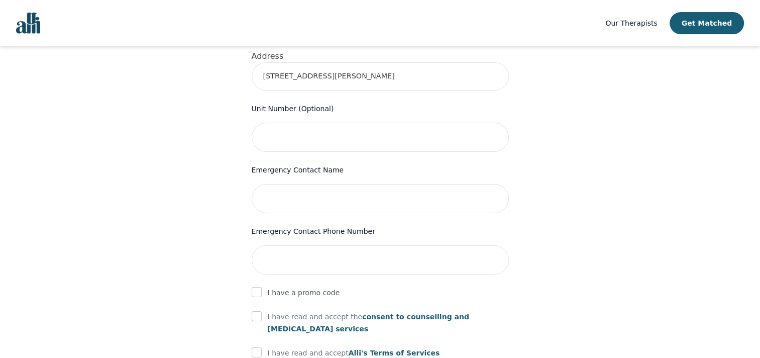
click at [543, 181] on div "Your therapy journey is about to begin! Your initial assessment session with Lo…" at bounding box center [380, 95] width 736 height 902
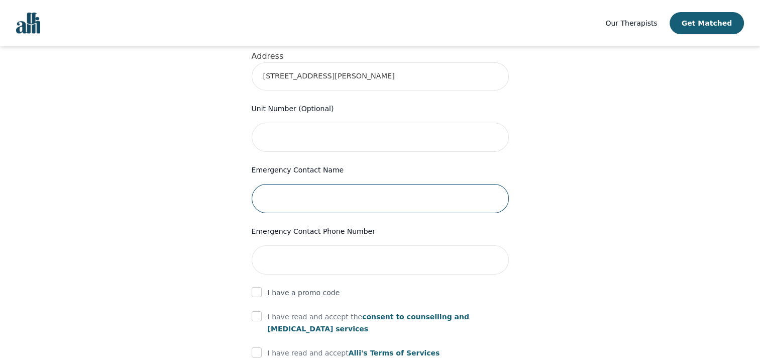
click at [485, 184] on input "text" at bounding box center [380, 198] width 257 height 29
type input "Immaculate"
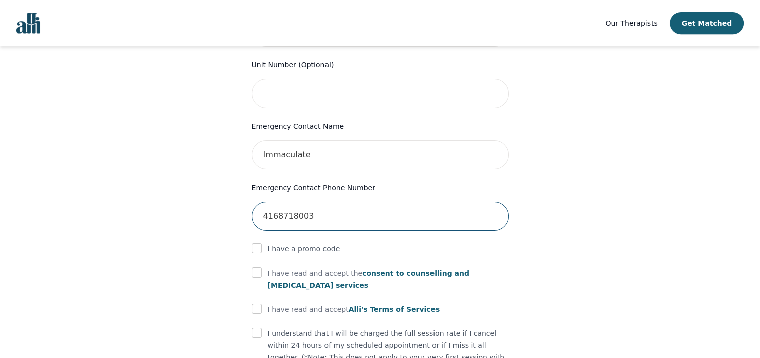
scroll to position [503, 0]
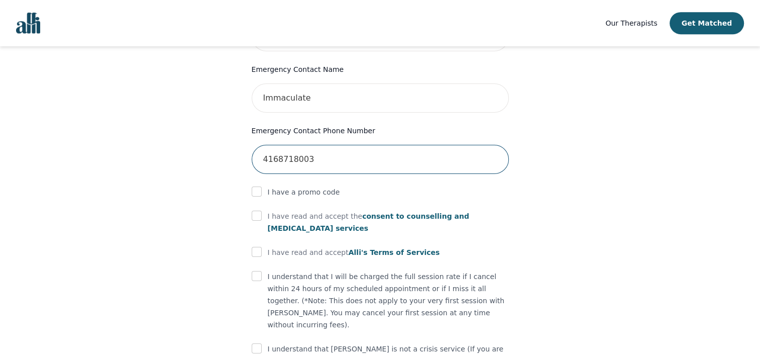
type input "4168718003"
click at [255, 186] on input "checkbox" at bounding box center [257, 191] width 10 height 10
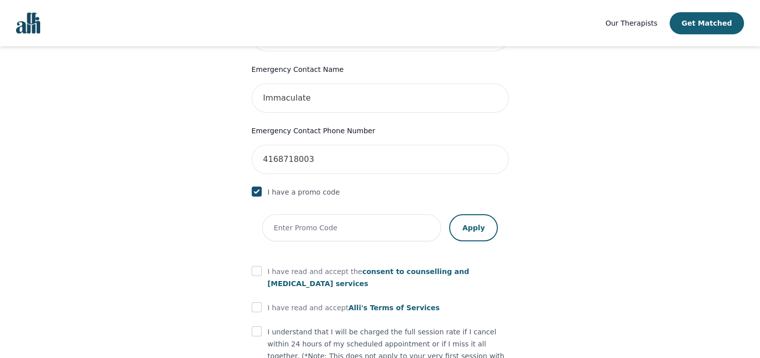
click at [255, 186] on input "checkbox" at bounding box center [257, 191] width 10 height 10
checkbox input "false"
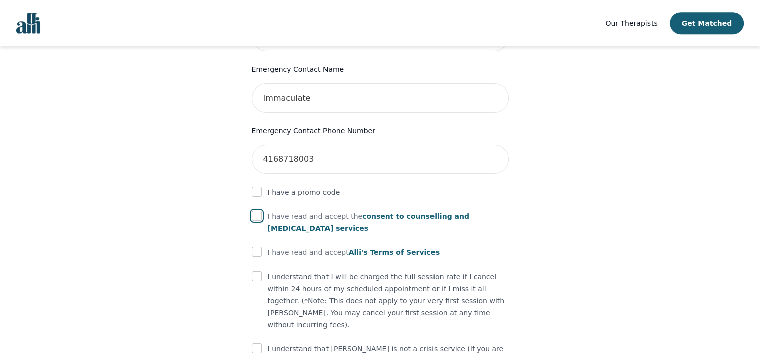
click at [256, 211] on input "checkbox" at bounding box center [257, 216] width 10 height 10
checkbox input "true"
click at [257, 247] on input "checkbox" at bounding box center [257, 252] width 10 height 10
checkbox input "true"
click at [260, 271] on input "checkbox" at bounding box center [257, 276] width 10 height 10
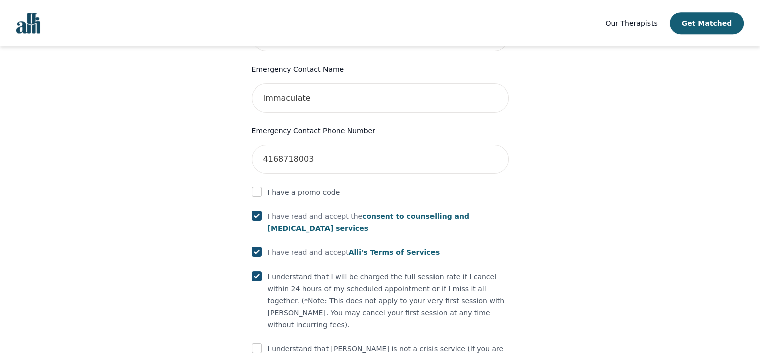
checkbox input "true"
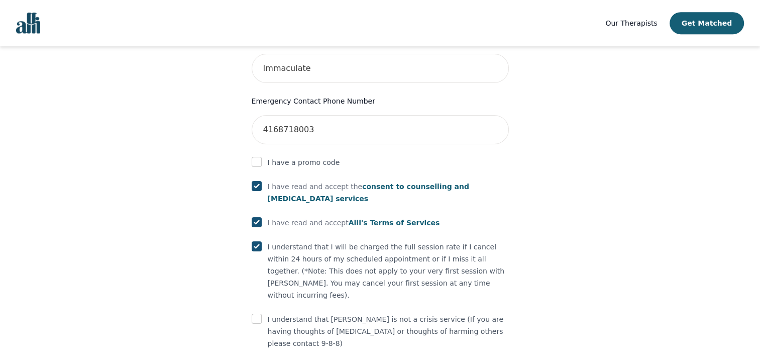
scroll to position [546, 0]
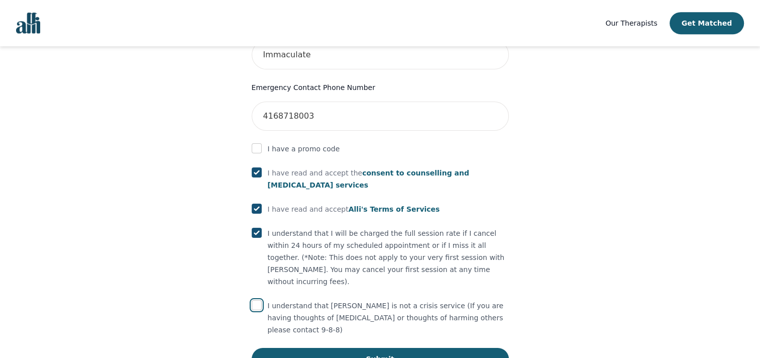
click at [255, 300] on input "checkbox" at bounding box center [257, 305] width 10 height 10
checkbox input "true"
click at [314, 348] on button "Submit" at bounding box center [380, 359] width 257 height 22
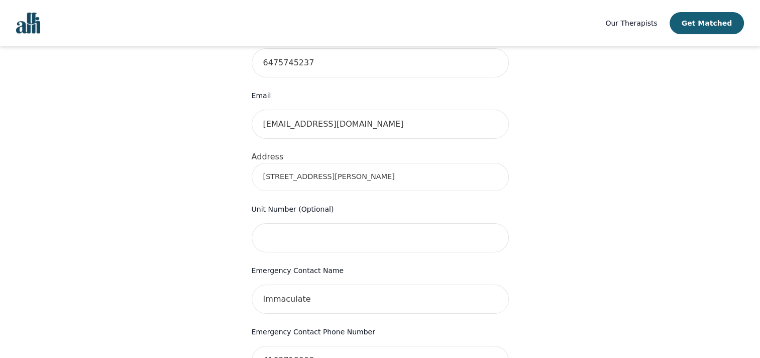
scroll to position [282, 0]
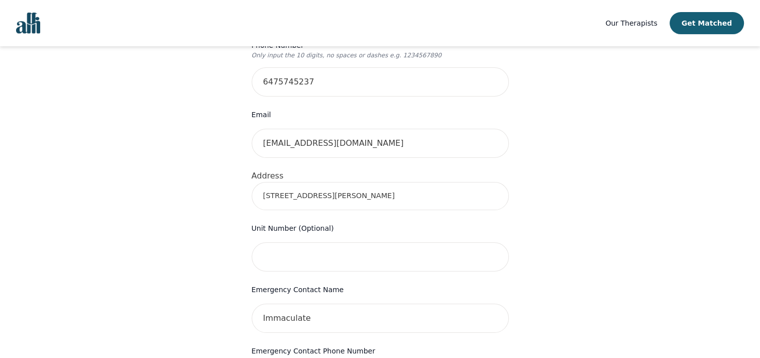
click at [346, 183] on input "100 Graydon Hall Drive" at bounding box center [380, 196] width 257 height 28
click at [485, 182] on input "100 Graydon Hall Drive" at bounding box center [380, 196] width 257 height 28
click at [493, 182] on input "100 Graydon Hall Drive" at bounding box center [380, 196] width 257 height 28
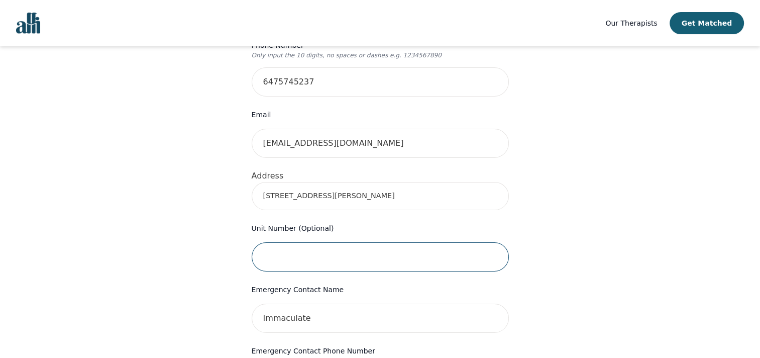
click at [505, 242] on input "text" at bounding box center [380, 256] width 257 height 29
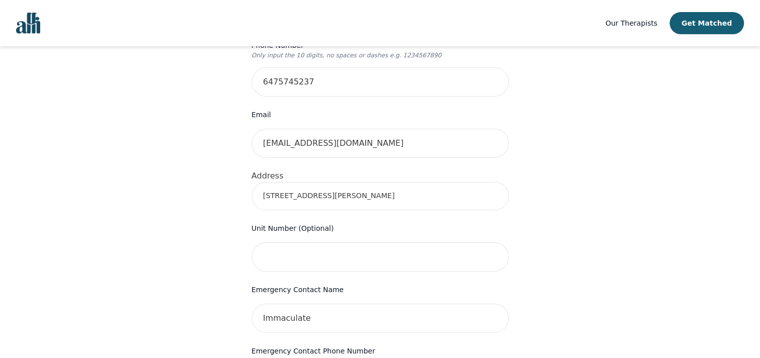
click at [574, 230] on div "Your therapy journey is about to begin! Your initial assessment session with Lo…" at bounding box center [380, 234] width 736 height 940
drag, startPoint x: 337, startPoint y: 173, endPoint x: 181, endPoint y: 177, distance: 156.3
click at [181, 177] on div "Your therapy journey is about to begin! Your initial assessment session with Lo…" at bounding box center [380, 234] width 736 height 940
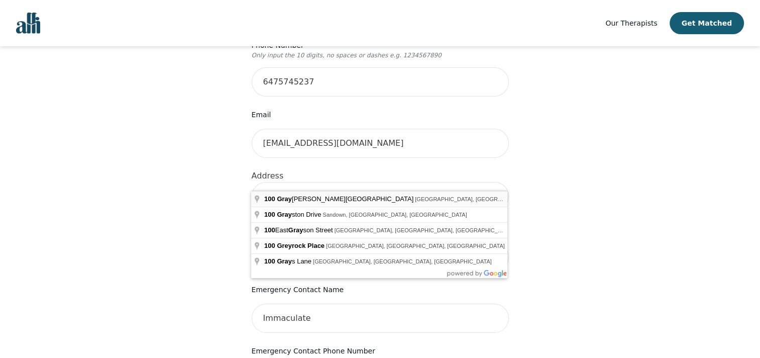
type input "100 Graydon Hall Dr, North York, ON M3A 3A9, Canada"
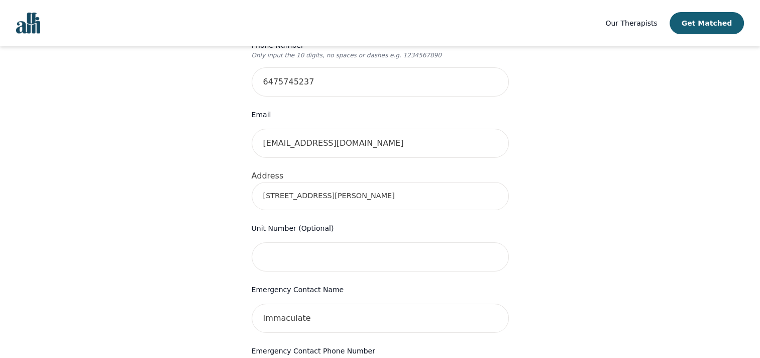
scroll to position [584, 0]
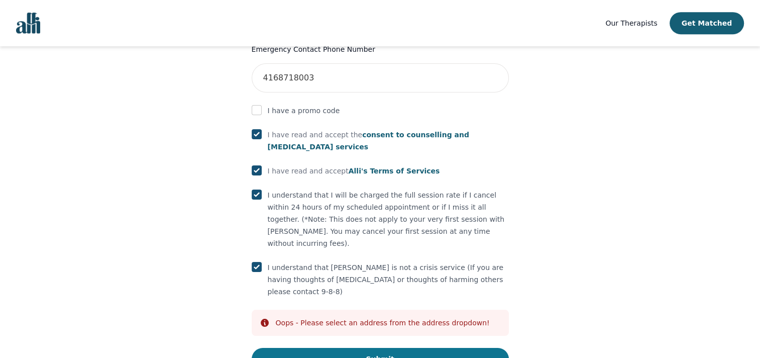
click at [425, 348] on button "Submit" at bounding box center [380, 359] width 257 height 22
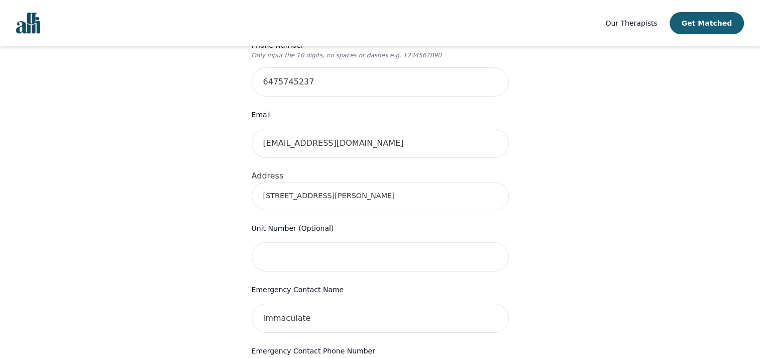
scroll to position [117, 0]
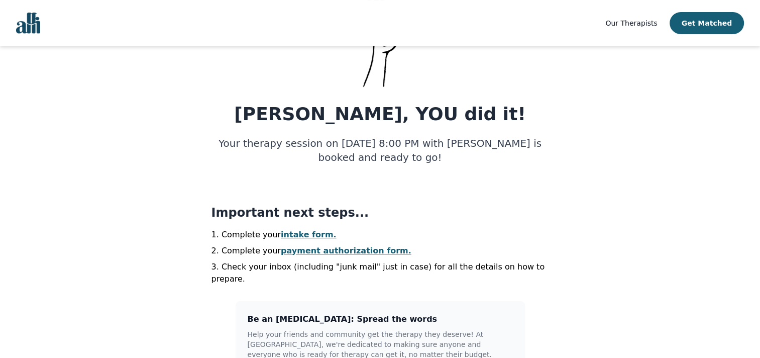
scroll to position [151, 0]
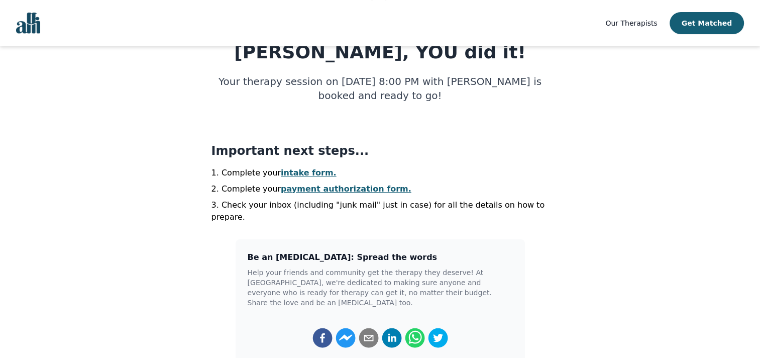
click at [313, 175] on link "intake form." at bounding box center [309, 173] width 56 height 10
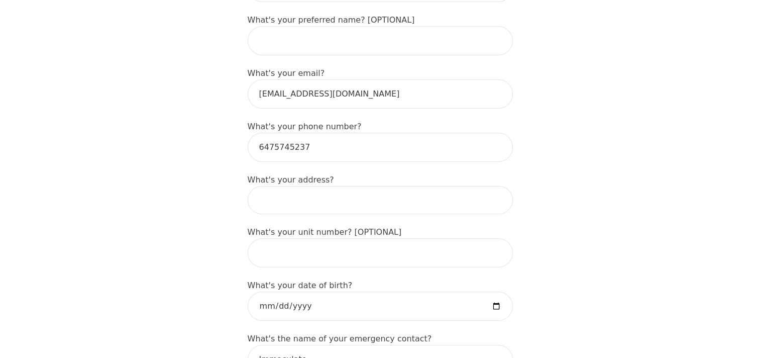
scroll to position [302, 0]
click at [408, 184] on input at bounding box center [380, 198] width 265 height 28
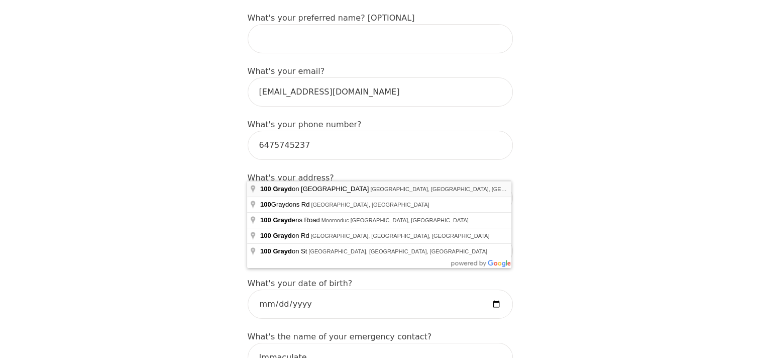
type input "100 Graydon Hall Dr, North York, ON M3A 3A9, Canada"
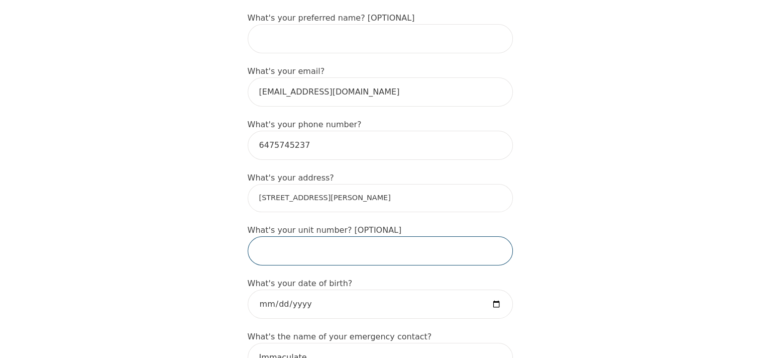
click at [368, 236] on input "text" at bounding box center [380, 250] width 265 height 29
type input "1002"
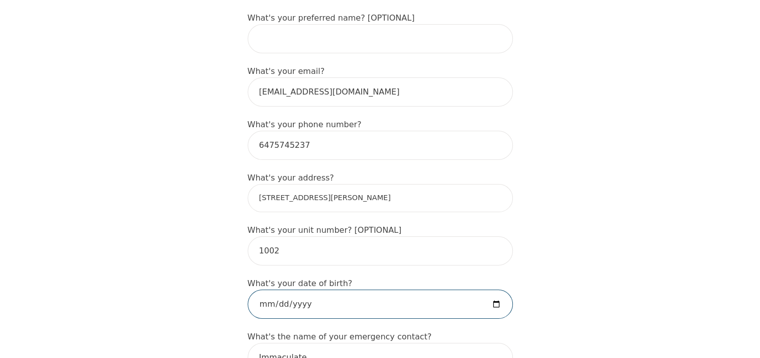
click at [280, 289] on input "date" at bounding box center [380, 303] width 265 height 29
type input "1999-05-23"
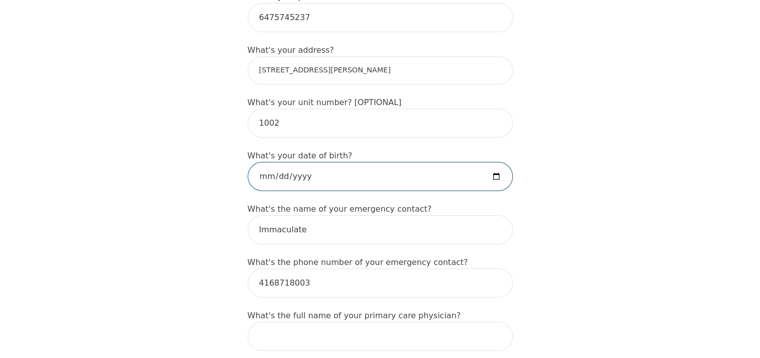
scroll to position [452, 0]
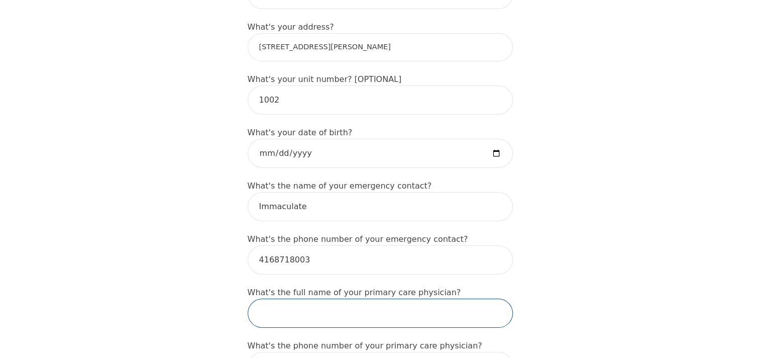
click at [380, 298] on input "text" at bounding box center [380, 312] width 265 height 29
type input "Carrie Beallor"
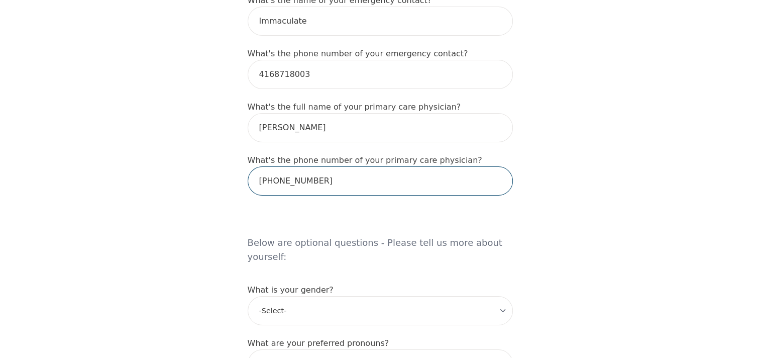
scroll to position [704, 0]
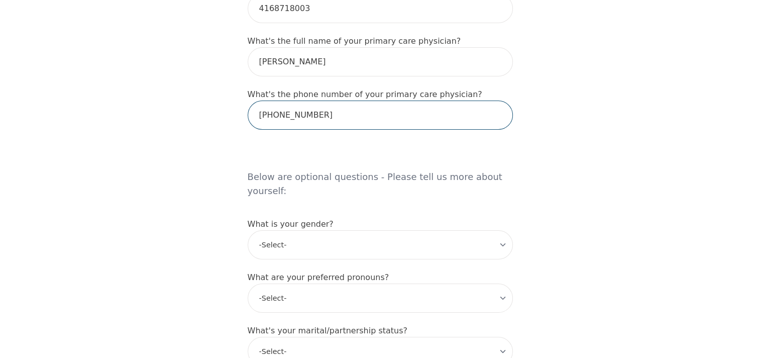
click at [291, 101] on input "905 882 7575" at bounding box center [380, 115] width 265 height 29
click at [275, 101] on input "905 8827575" at bounding box center [380, 115] width 265 height 29
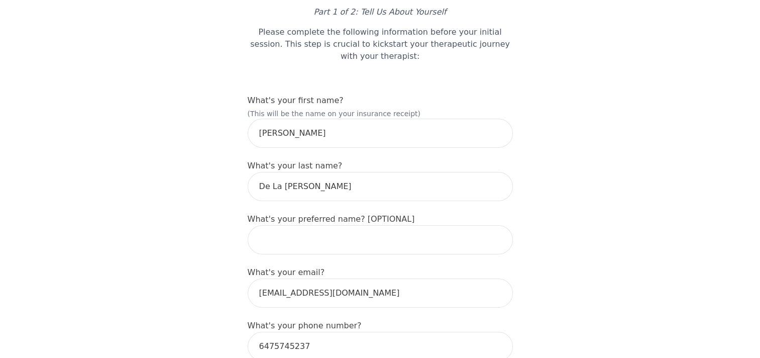
scroll to position [0, 0]
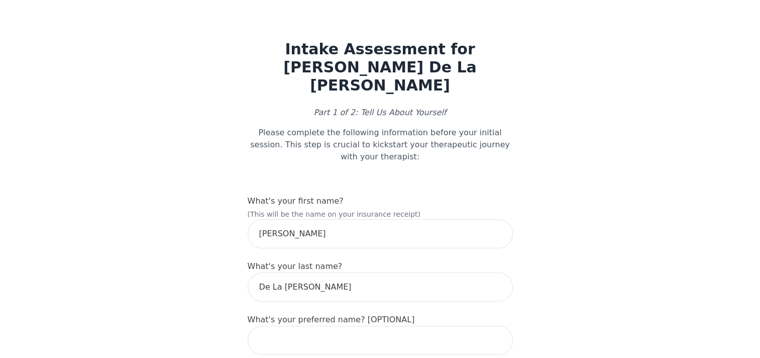
type input "9058827575"
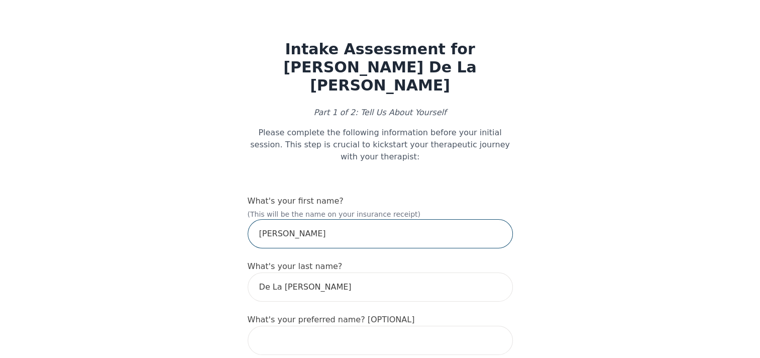
drag, startPoint x: 261, startPoint y: 205, endPoint x: 309, endPoint y: 213, distance: 48.5
click at [261, 219] on input "Miguel" at bounding box center [380, 233] width 265 height 29
type input "Martin Miguel"
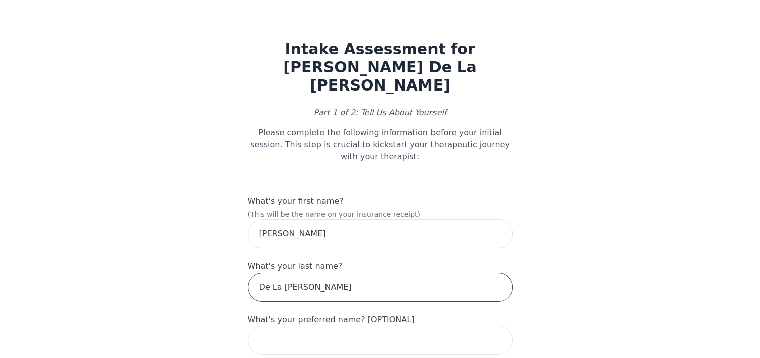
type input "de la Cruz"
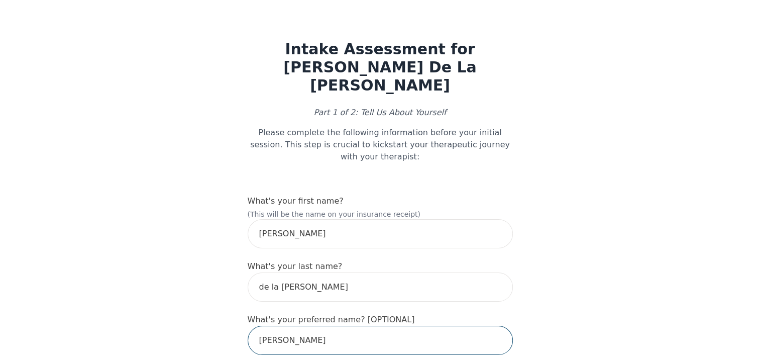
drag, startPoint x: 294, startPoint y: 315, endPoint x: 247, endPoint y: 314, distance: 46.8
click at [248, 326] on input "Miguel" at bounding box center [380, 340] width 265 height 29
type input "Martin"
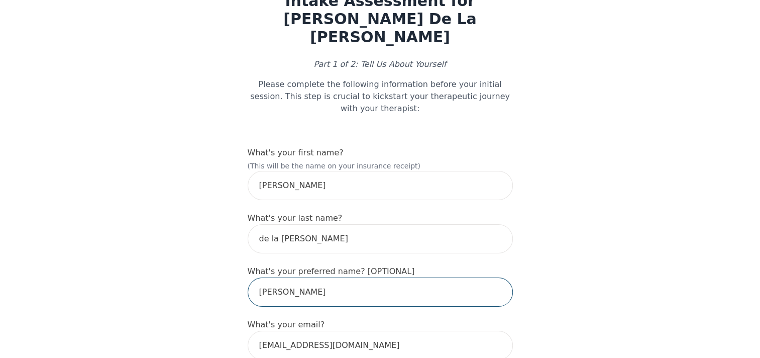
scroll to position [50, 0]
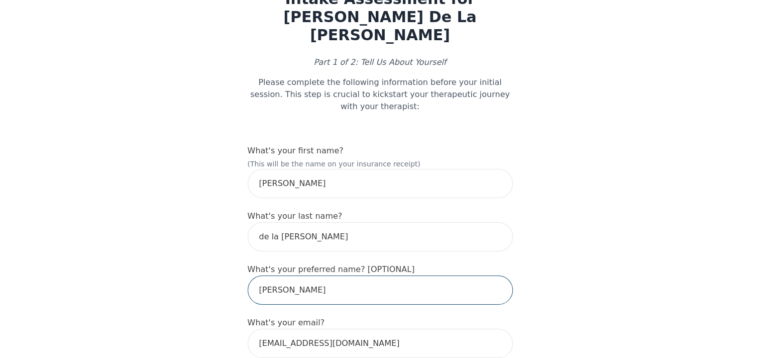
drag, startPoint x: 291, startPoint y: 258, endPoint x: 238, endPoint y: 251, distance: 53.2
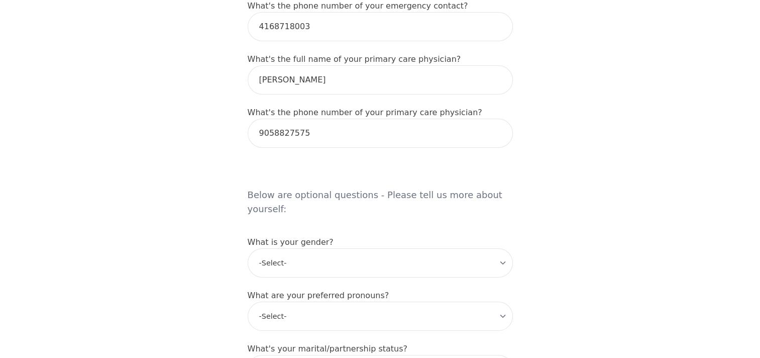
scroll to position [704, 0]
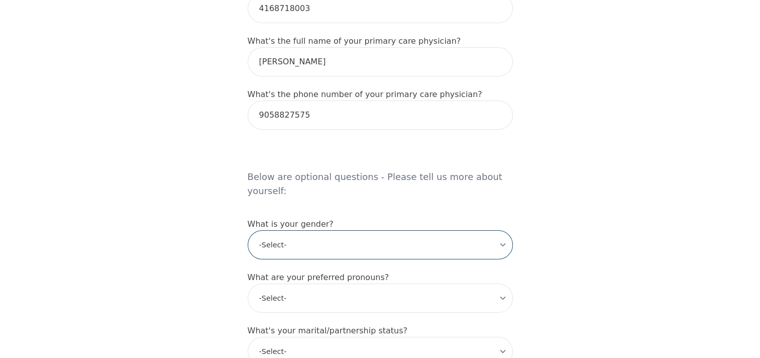
click at [315, 230] on select "-Select- male female non-binary transgender intersex prefer_not_to_say" at bounding box center [380, 244] width 265 height 29
select select "male"
click at [248, 230] on select "-Select- male female non-binary transgender intersex prefer_not_to_say" at bounding box center [380, 244] width 265 height 29
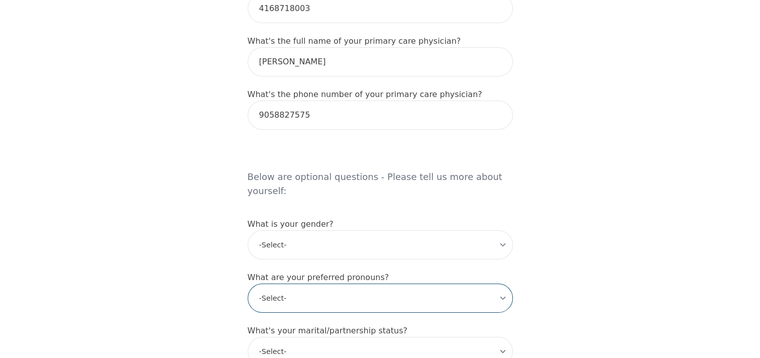
click at [293, 283] on select "-Select- he/him she/her they/them ze/zir xe/xem ey/em ve/ver tey/ter e/e per/pe…" at bounding box center [380, 297] width 265 height 29
select select "he/him"
click at [248, 283] on select "-Select- he/him she/her they/them ze/zir xe/xem ey/em ve/ver tey/ter e/e per/pe…" at bounding box center [380, 297] width 265 height 29
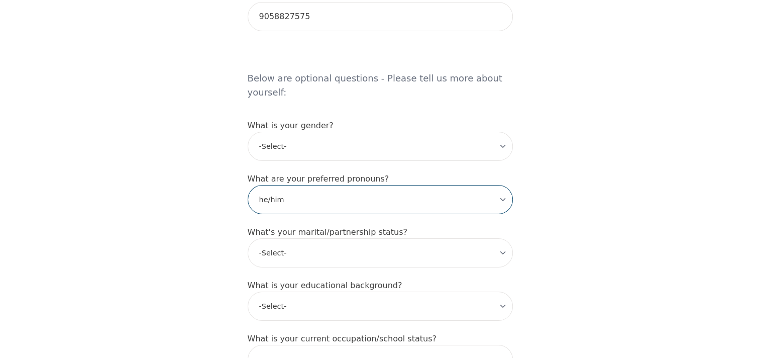
scroll to position [804, 0]
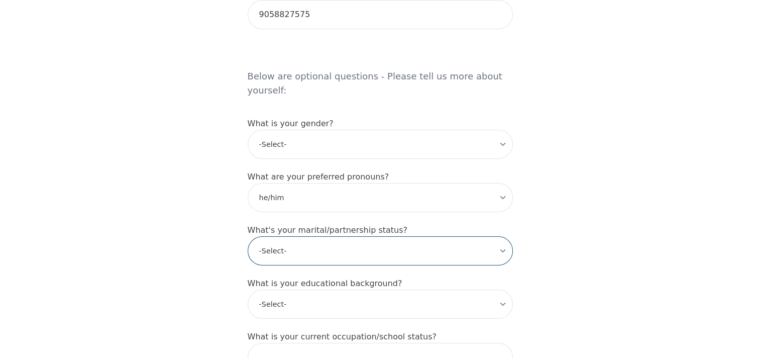
click at [375, 236] on select "-Select- Single Partnered Married Common Law Widowed Separated Divorced" at bounding box center [380, 250] width 265 height 29
select select "Partnered"
click at [248, 236] on select "-Select- Single Partnered Married Common Law Widowed Separated Divorced" at bounding box center [380, 250] width 265 height 29
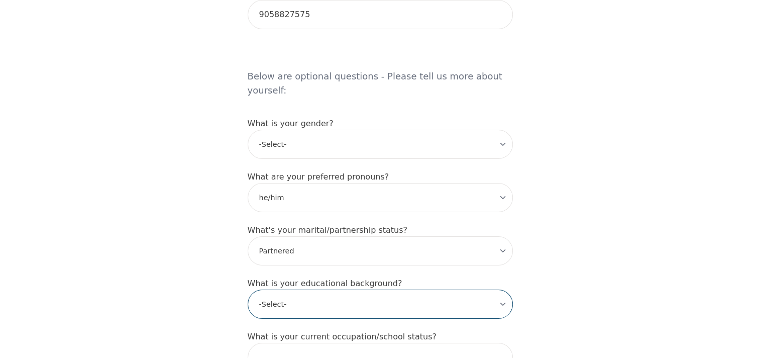
click at [362, 289] on select "-Select- Less than high school High school Associate degree Bachelor degree Mas…" at bounding box center [380, 303] width 265 height 29
select select "High school"
click at [248, 289] on select "-Select- Less than high school High school Associate degree Bachelor degree Mas…" at bounding box center [380, 303] width 265 height 29
click at [366, 289] on select "-Select- Less than high school High school Associate degree Bachelor degree Mas…" at bounding box center [380, 303] width 265 height 29
click at [204, 266] on div "Intake Assessment for Miguel De La Cruz Part 1 of 2: Tell Us About Yourself Ple…" at bounding box center [380, 3] width 760 height 1535
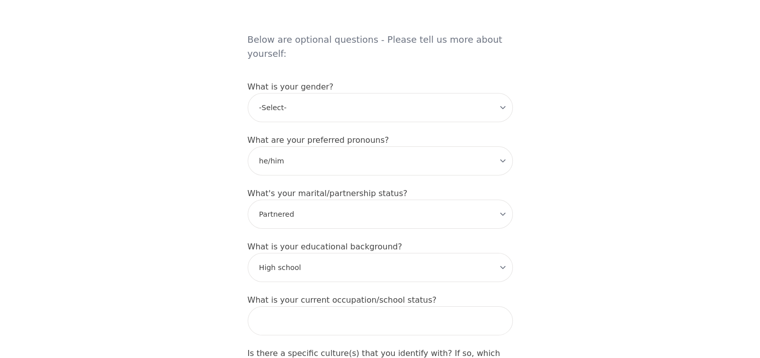
scroll to position [905, 0]
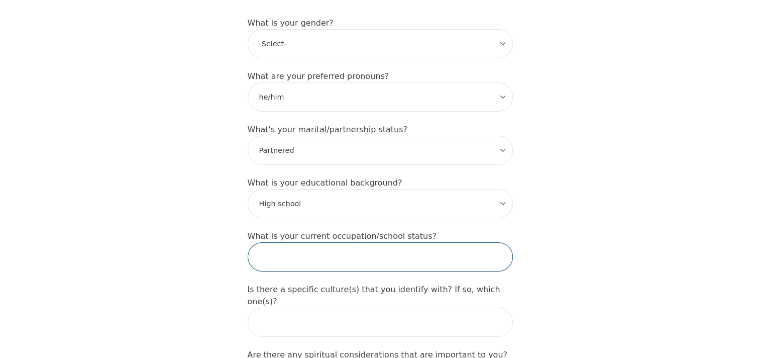
click at [346, 242] on input "text" at bounding box center [380, 256] width 265 height 29
type input "S"
type input "Salesperson"
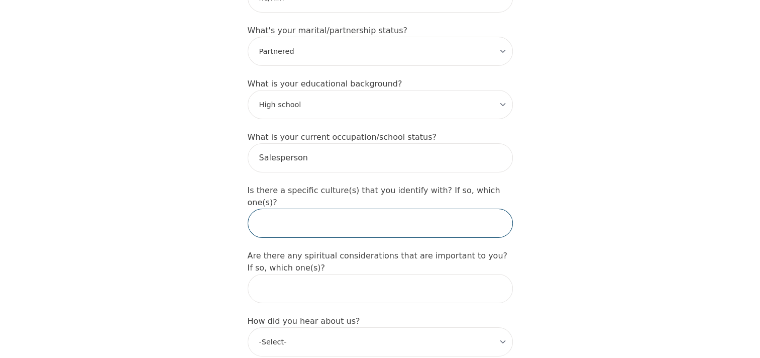
scroll to position [1005, 0]
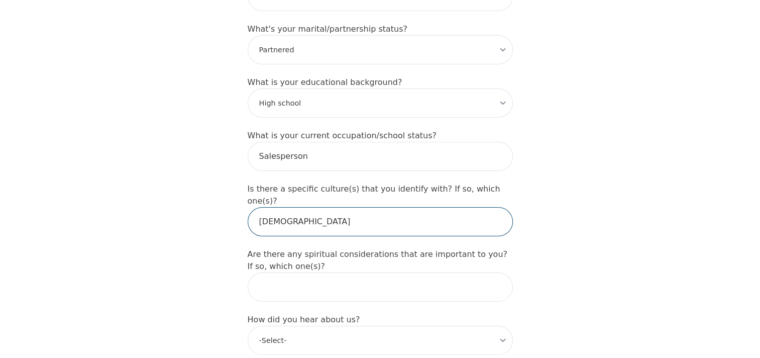
type input "Filipino"
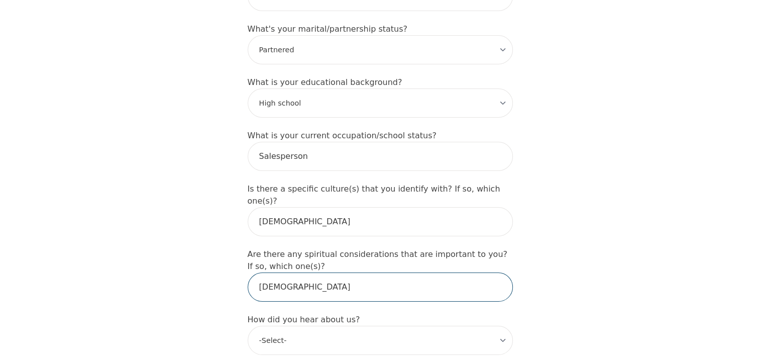
type input "Christianity"
click at [378, 272] on input "Christianity" at bounding box center [380, 286] width 265 height 29
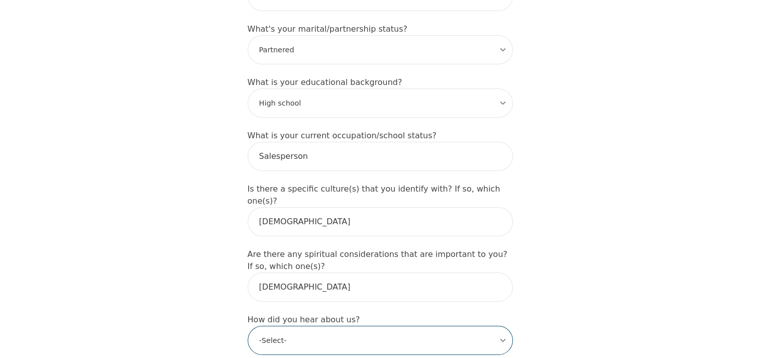
click at [364, 326] on select "-Select- Physician/Specialist Friend Facebook Instagram Google Search Google Ad…" at bounding box center [380, 340] width 265 height 29
select select "Google Search"
click at [248, 326] on select "-Select- Physician/Specialist Friend Facebook Instagram Google Search Google Ad…" at bounding box center [380, 340] width 265 height 29
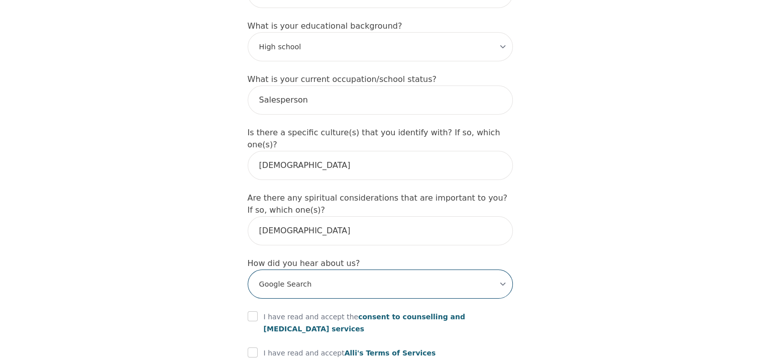
scroll to position [1106, 0]
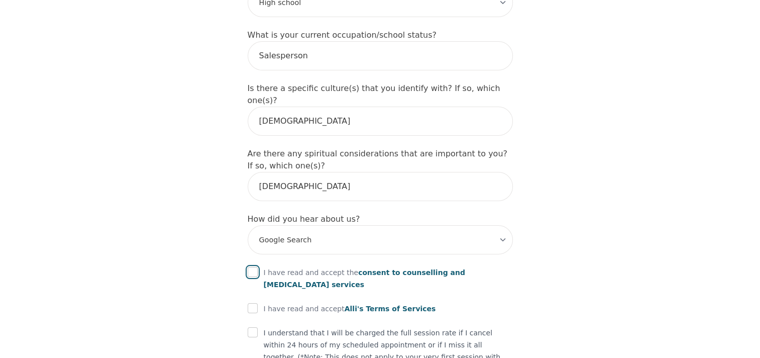
click at [255, 267] on input "checkbox" at bounding box center [253, 272] width 10 height 10
checkbox input "true"
click at [252, 303] on input "checkbox" at bounding box center [253, 308] width 10 height 10
checkbox input "true"
click at [254, 327] on input "checkbox" at bounding box center [253, 332] width 10 height 10
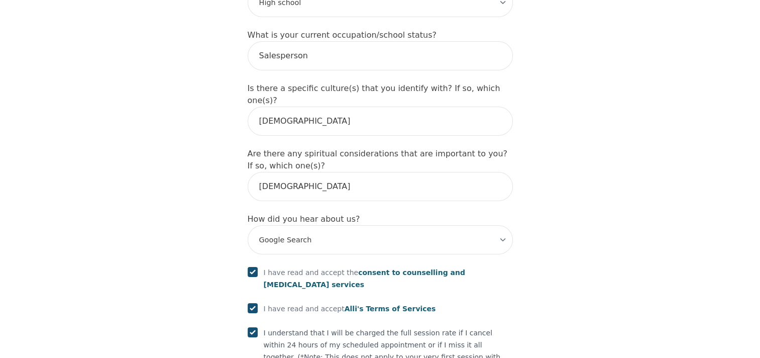
checkbox input "true"
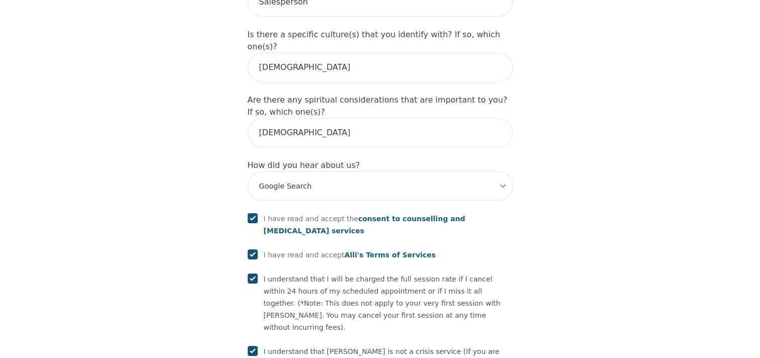
scroll to position [1160, 0]
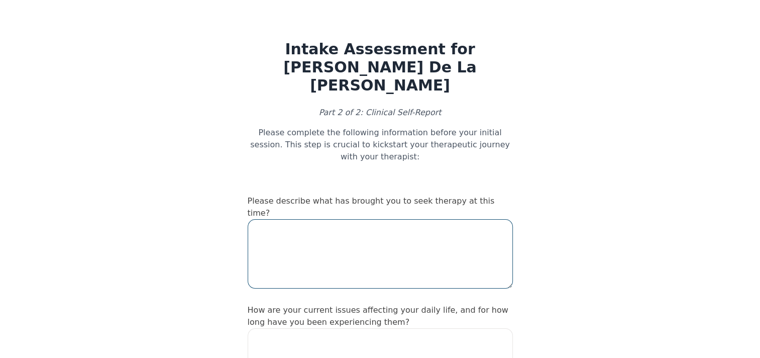
click at [455, 219] on textarea at bounding box center [380, 253] width 265 height 69
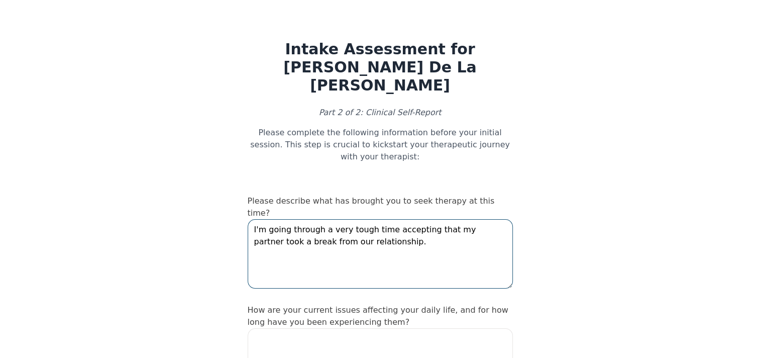
click at [488, 219] on textarea "I'm going through a very tough time accepting that my partner took a break from…" at bounding box center [380, 253] width 265 height 69
click at [338, 219] on textarea "I'm going through a very tough time accepting that my partner is taking a break…" at bounding box center [380, 253] width 265 height 69
click at [432, 219] on textarea "I'm going through a very tough time accepting that my partner is taking a break…" at bounding box center [380, 253] width 265 height 69
click at [468, 219] on textarea "I'm going through a very tough time accepting that my partner is taking a break…" at bounding box center [380, 253] width 265 height 69
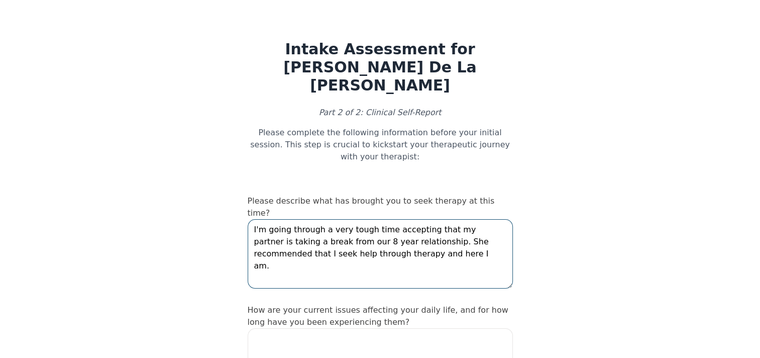
type textarea "I'm going through a very tough time accepting that my partner is taking a break…"
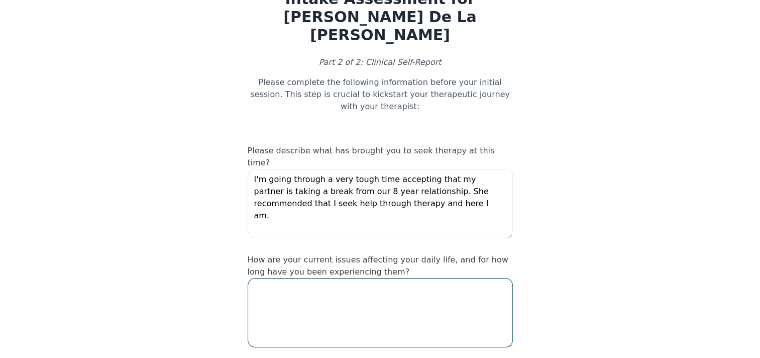
scroll to position [101, 0]
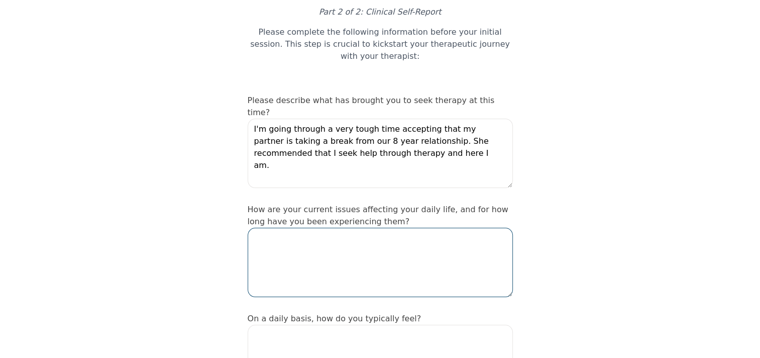
click at [466, 228] on textarea at bounding box center [380, 262] width 265 height 69
type textarea "I feel empty and unhappy."
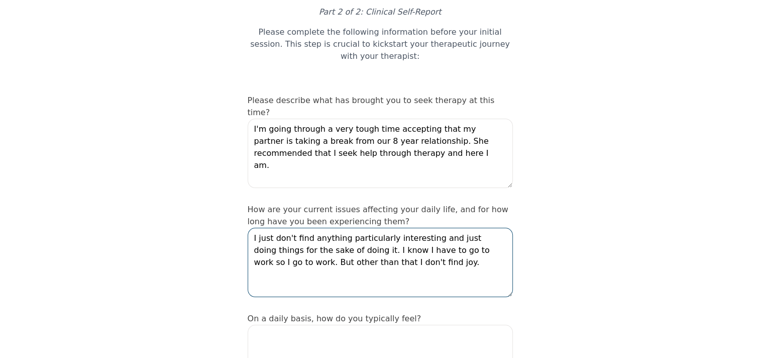
type textarea "I just don't find anything particularly interesting and just doing things for t…"
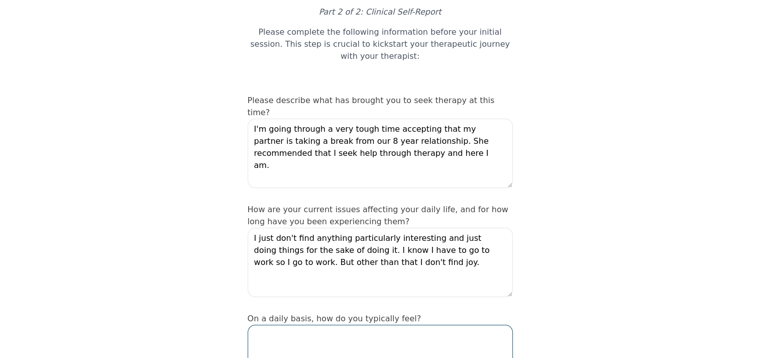
paste textarea "I feel empty and unhappy."
type textarea "I feel demotivated and unhappy."
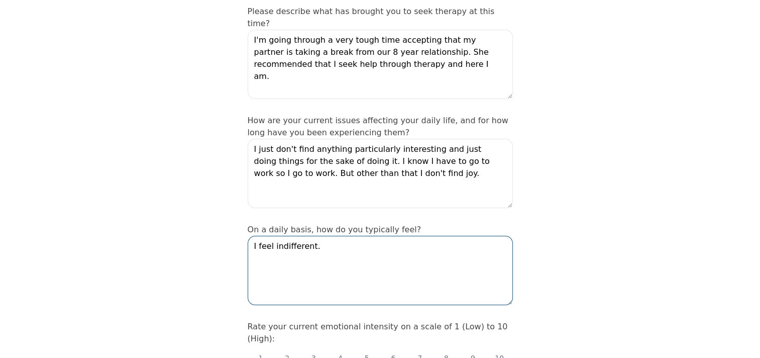
scroll to position [251, 0]
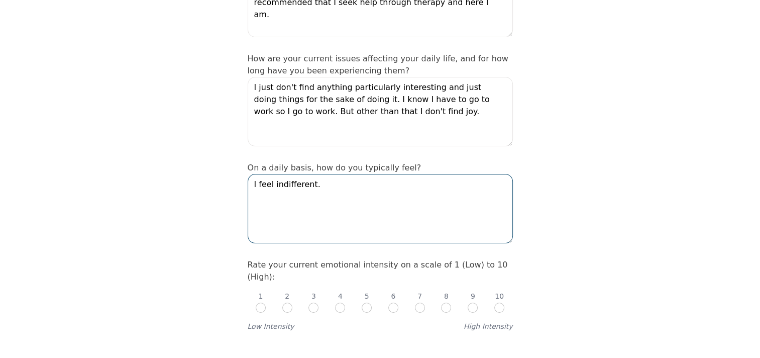
type textarea "I feel indifferent."
click at [395, 303] on input "radio" at bounding box center [393, 308] width 10 height 10
radio input "true"
click at [370, 303] on input "radio" at bounding box center [367, 308] width 10 height 10
radio input "true"
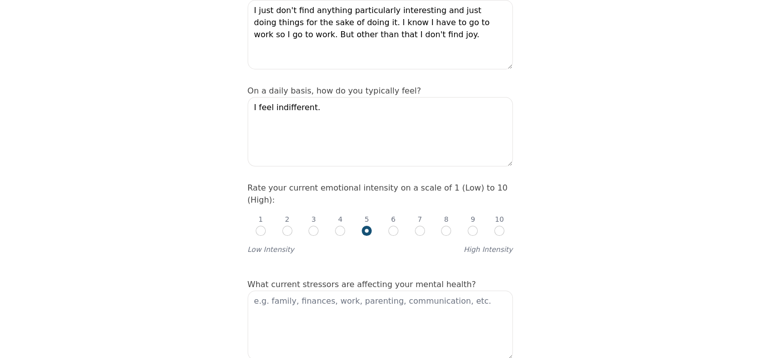
scroll to position [352, 0]
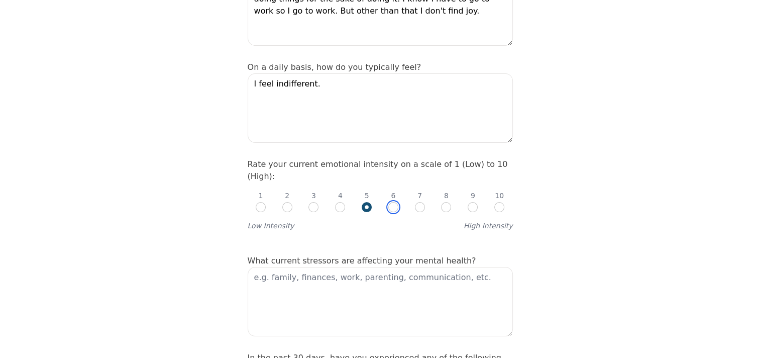
click at [393, 202] on input "radio" at bounding box center [393, 207] width 10 height 10
radio input "true"
radio input "false"
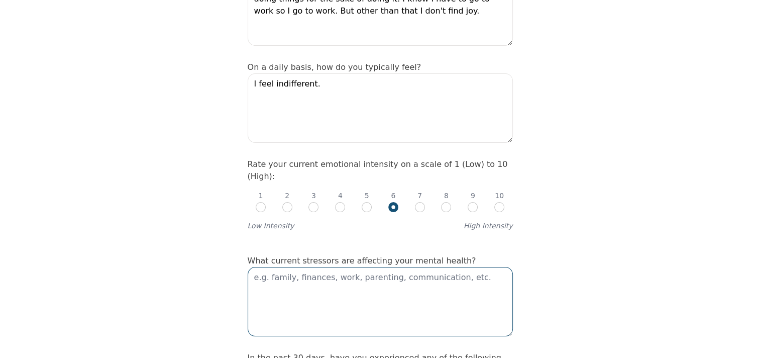
click at [392, 267] on textarea at bounding box center [380, 301] width 265 height 69
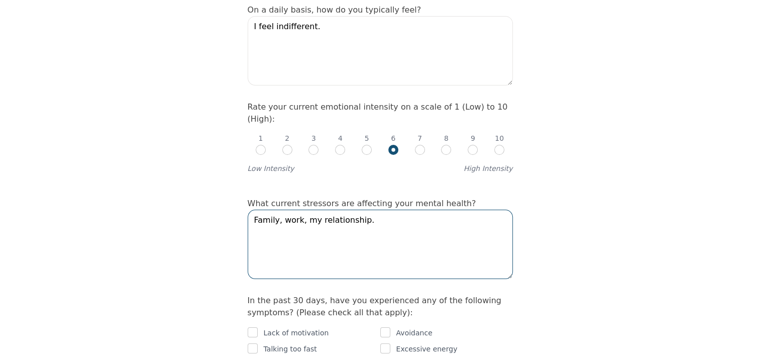
scroll to position [452, 0]
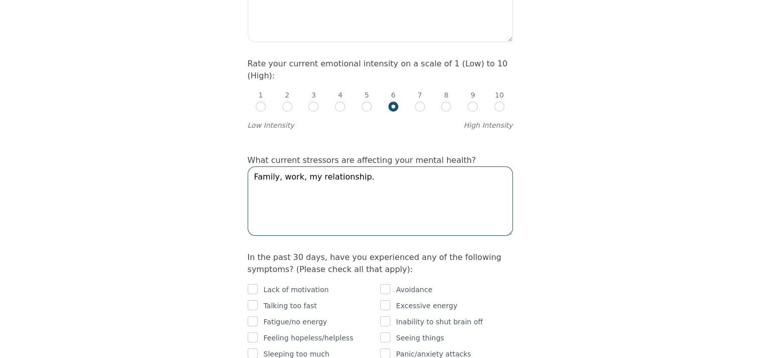
type textarea "Family, work, my relationship."
click at [254, 284] on input "checkbox" at bounding box center [253, 289] width 10 height 10
checkbox input "true"
click at [253, 316] on input "checkbox" at bounding box center [253, 321] width 10 height 10
checkbox input "true"
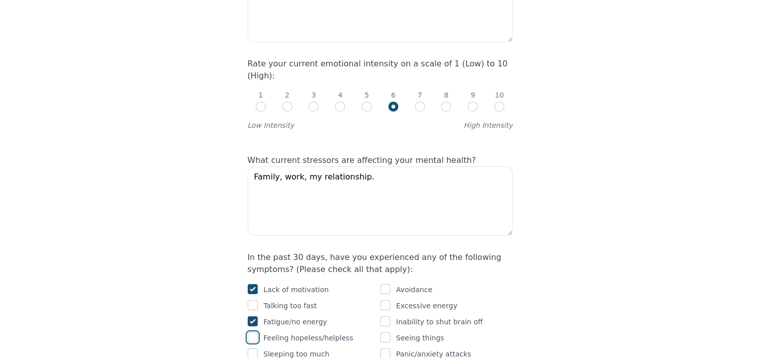
click at [256, 332] on input "checkbox" at bounding box center [253, 337] width 10 height 10
checkbox input "true"
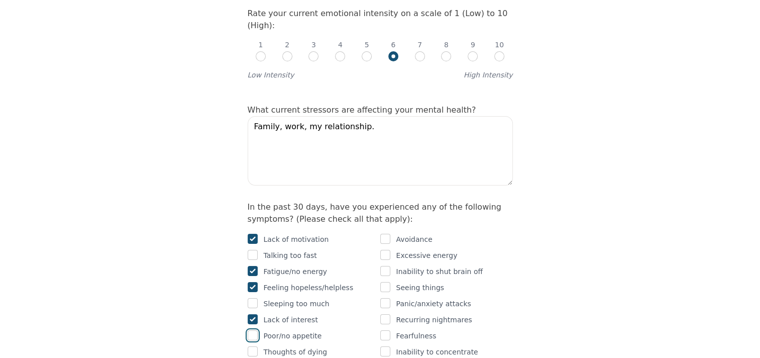
click at [253, 330] on input "checkbox" at bounding box center [253, 335] width 10 height 10
checkbox input "true"
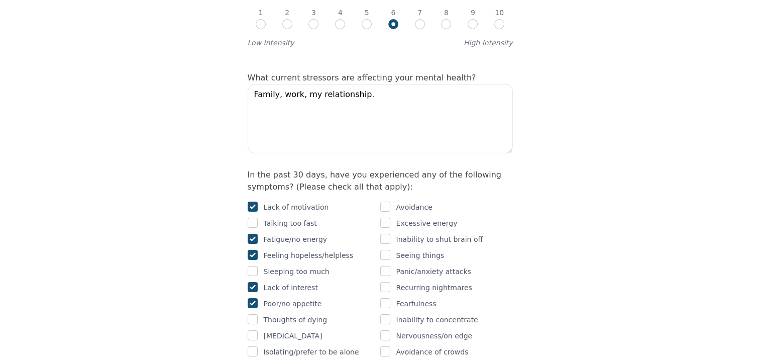
scroll to position [553, 0]
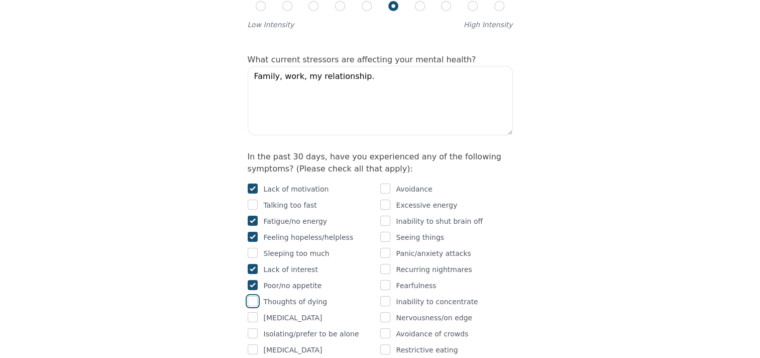
click at [256, 296] on input "checkbox" at bounding box center [253, 301] width 10 height 10
checkbox input "true"
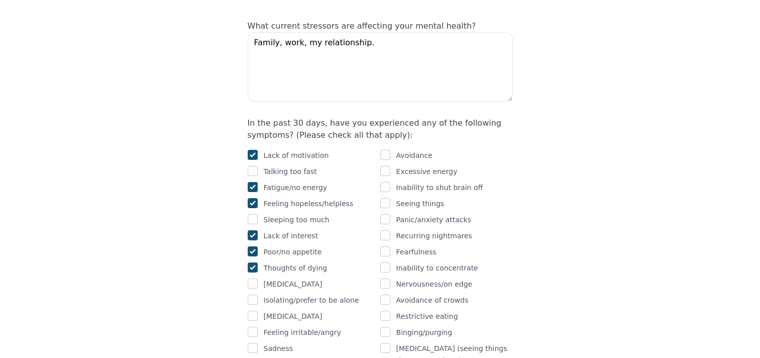
scroll to position [603, 0]
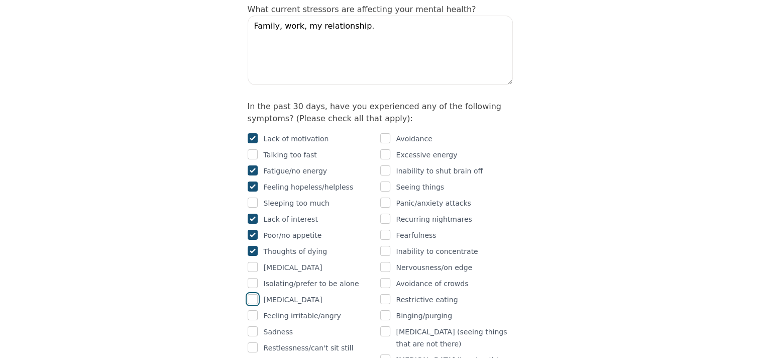
click at [254, 294] on input "checkbox" at bounding box center [253, 299] width 10 height 10
checkbox input "true"
click at [253, 310] on input "checkbox" at bounding box center [253, 315] width 10 height 10
checkbox input "true"
click at [253, 326] on input "checkbox" at bounding box center [253, 331] width 10 height 10
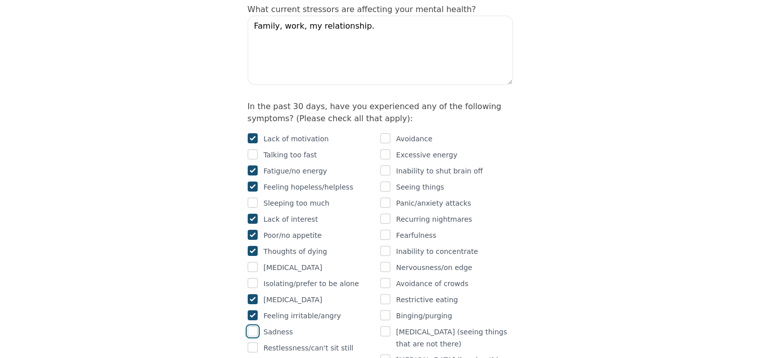
checkbox input "true"
click at [253, 342] on input "checkbox" at bounding box center [253, 347] width 10 height 10
checkbox input "true"
click at [253, 357] on input "checkbox" at bounding box center [253, 363] width 10 height 10
checkbox input "true"
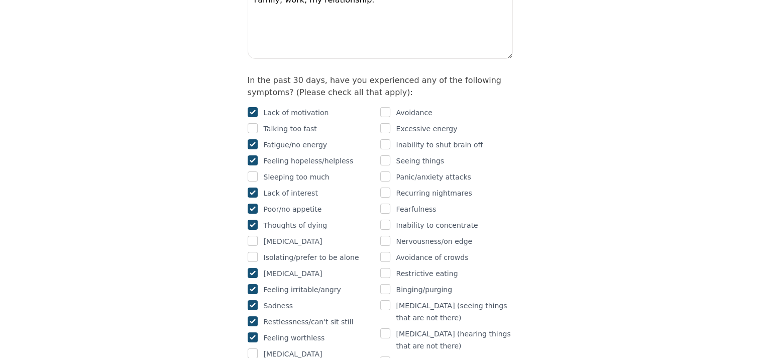
scroll to position [653, 0]
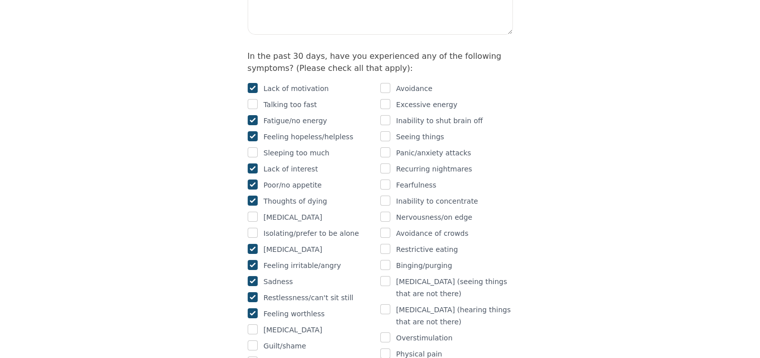
click at [255, 324] on div at bounding box center [253, 330] width 10 height 12
click at [253, 324] on input "checkbox" at bounding box center [253, 329] width 10 height 10
checkbox input "true"
click at [389, 115] on input "checkbox" at bounding box center [385, 120] width 10 height 10
checkbox input "true"
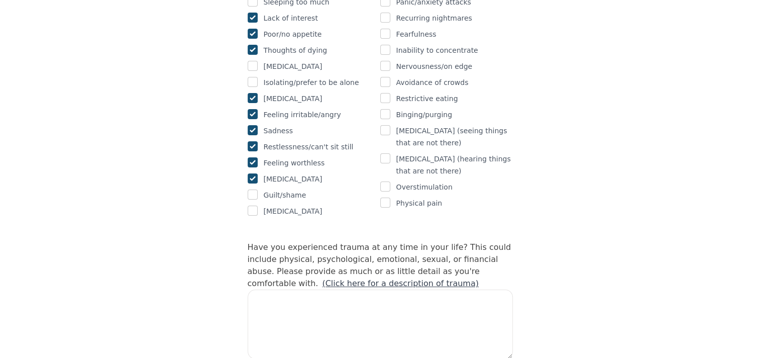
scroll to position [854, 0]
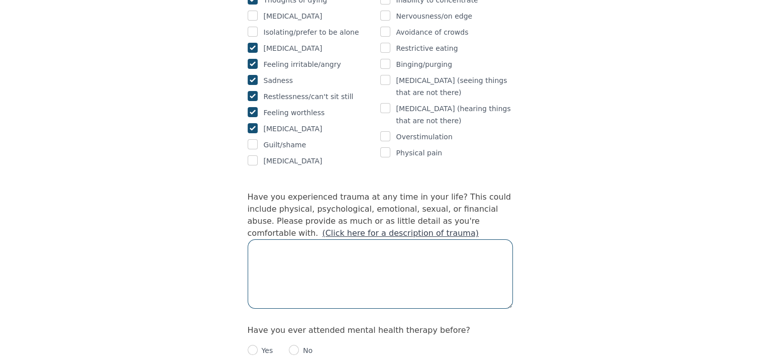
click at [356, 239] on textarea at bounding box center [380, 273] width 265 height 69
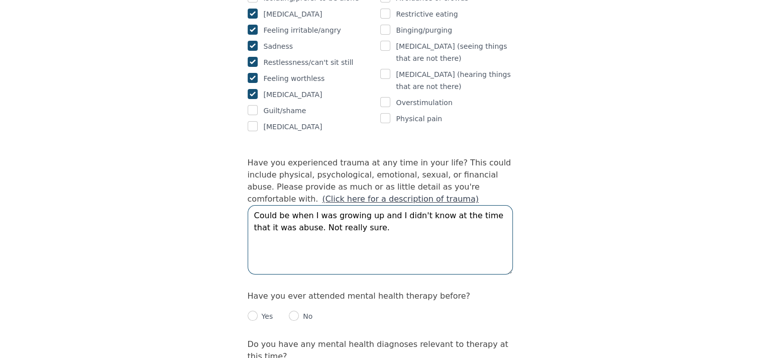
scroll to position [905, 0]
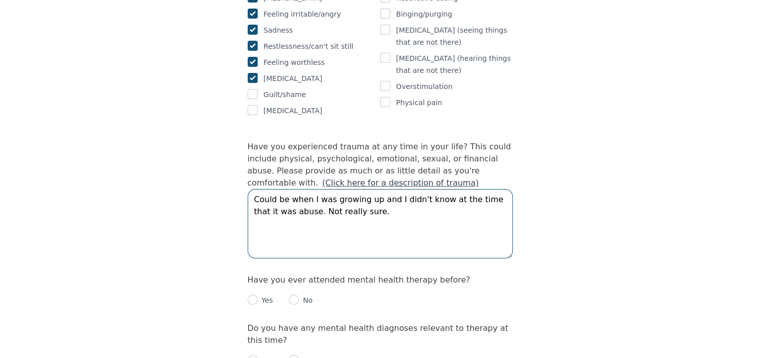
type textarea "Could be when I was growing up and I didn't know at the time that it was abuse.…"
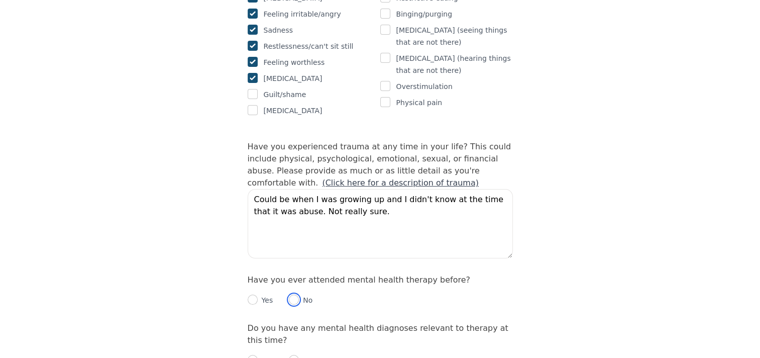
click at [293, 294] on input "radio" at bounding box center [294, 299] width 10 height 10
radio input "true"
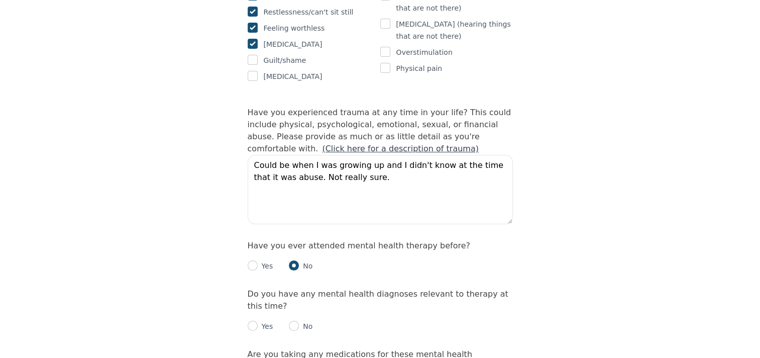
scroll to position [955, 0]
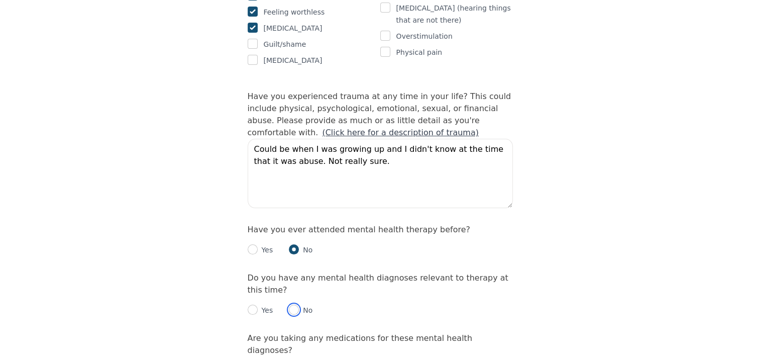
click at [293, 305] on input "radio" at bounding box center [294, 310] width 10 height 10
radio input "true"
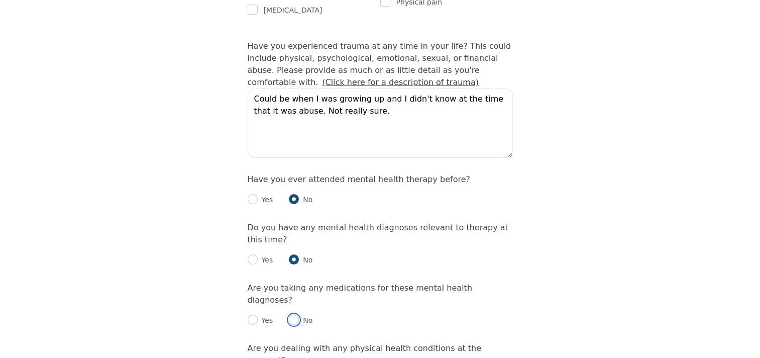
click at [293, 315] on input "radio" at bounding box center [294, 320] width 10 height 10
radio input "true"
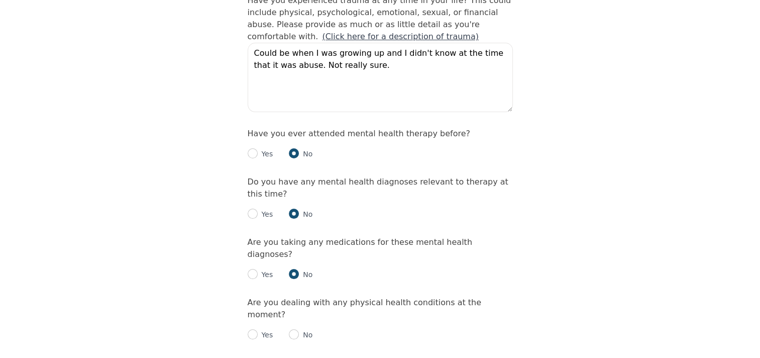
scroll to position [1106, 0]
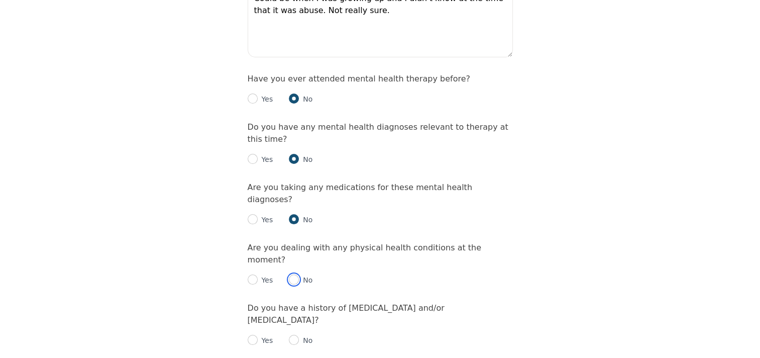
click at [293, 274] on input "radio" at bounding box center [294, 279] width 10 height 10
radio input "true"
click at [293, 335] on input "radio" at bounding box center [294, 340] width 10 height 10
radio input "true"
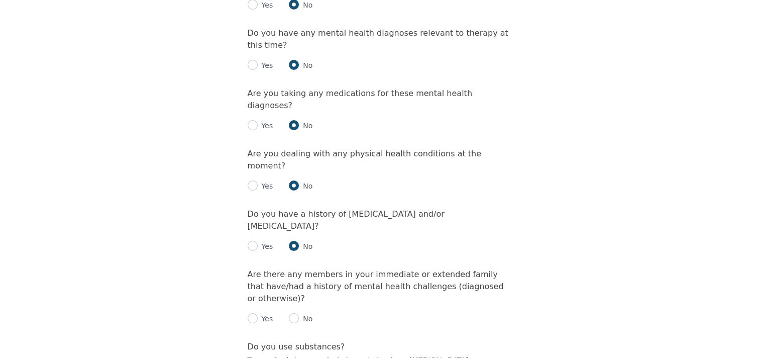
scroll to position [1206, 0]
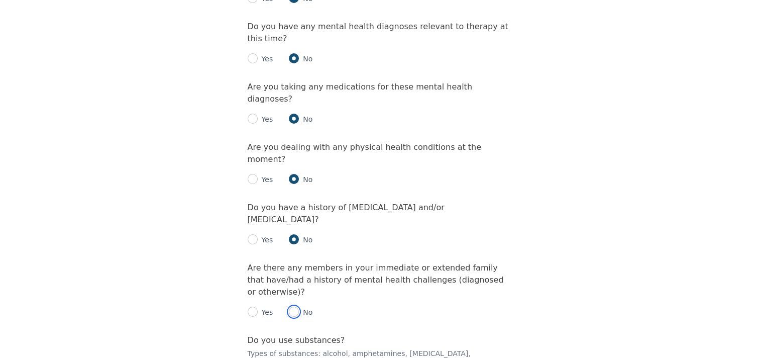
click at [291, 307] on input "radio" at bounding box center [294, 312] width 10 height 10
radio input "true"
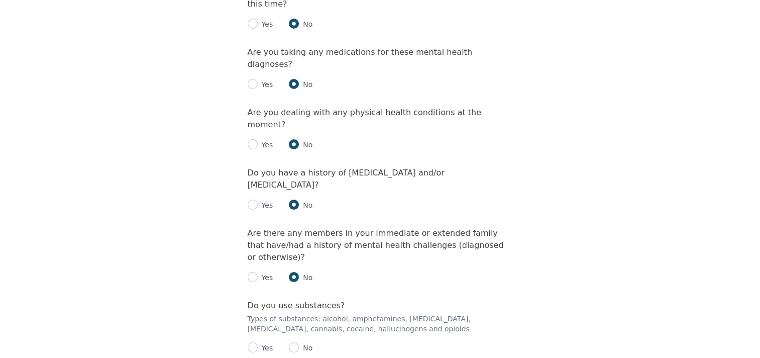
scroll to position [1256, 0]
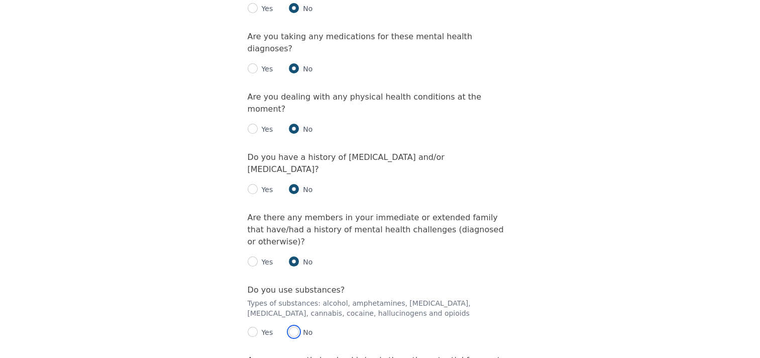
click at [294, 327] on input "radio" at bounding box center [294, 332] width 10 height 10
radio input "true"
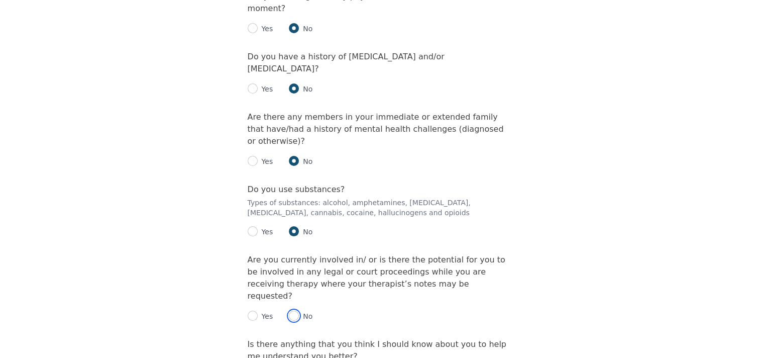
click at [295, 311] on input "radio" at bounding box center [294, 316] width 10 height 10
radio input "true"
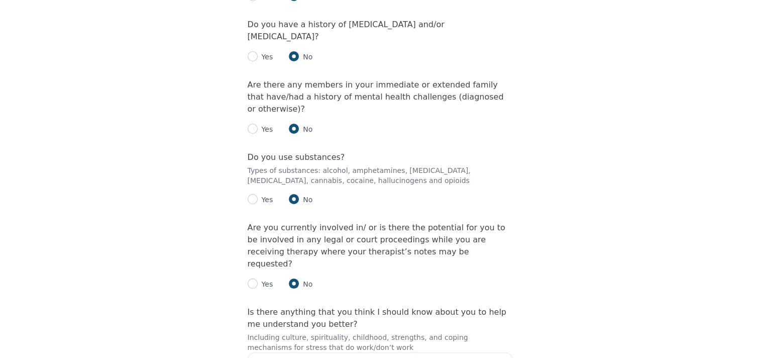
scroll to position [1407, 0]
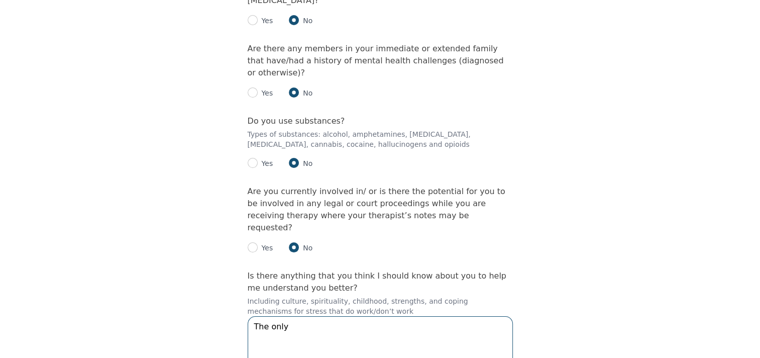
scroll to position [1471, 0]
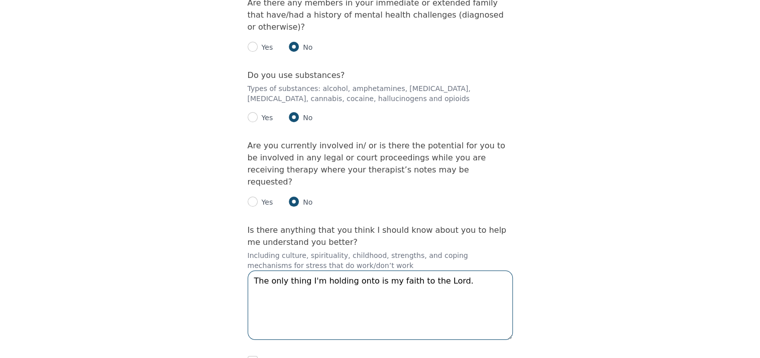
type textarea "The only thing I'm holding onto is my faith to the Lord."
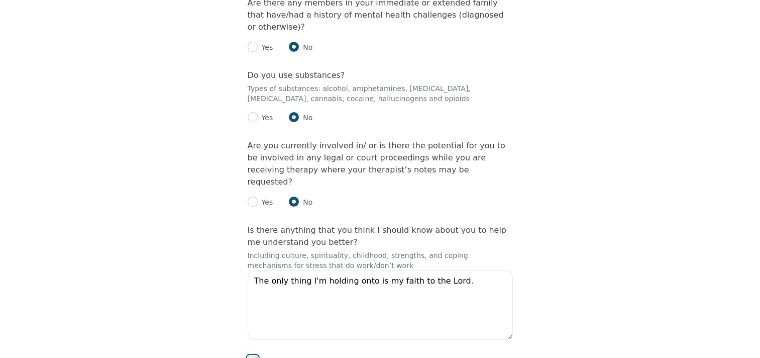
click at [255, 356] on input "checkbox" at bounding box center [253, 361] width 10 height 10
checkbox input "true"
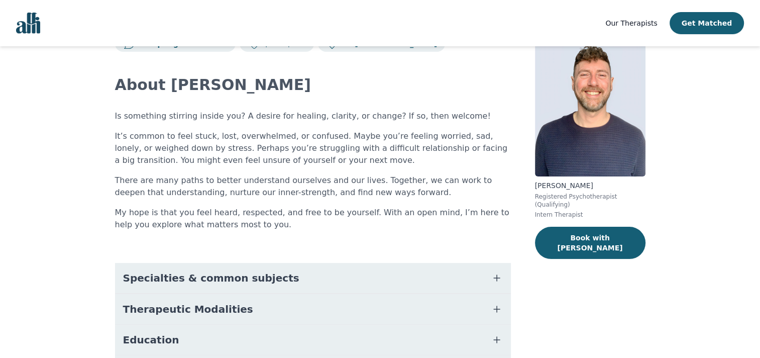
scroll to position [101, 0]
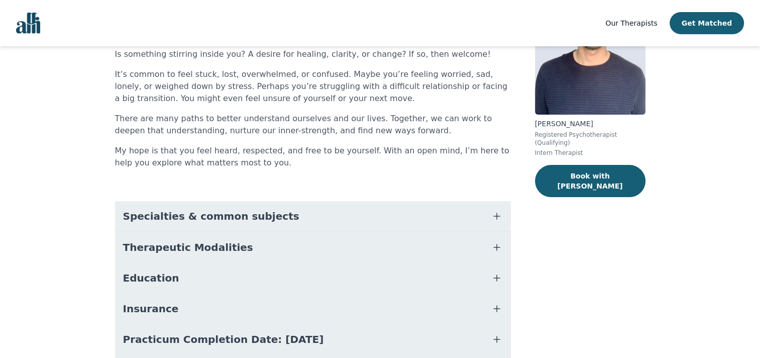
click at [398, 221] on button "Specialties & common subjects" at bounding box center [313, 216] width 396 height 30
click at [406, 213] on button "Specialties & common subjects" at bounding box center [313, 216] width 396 height 30
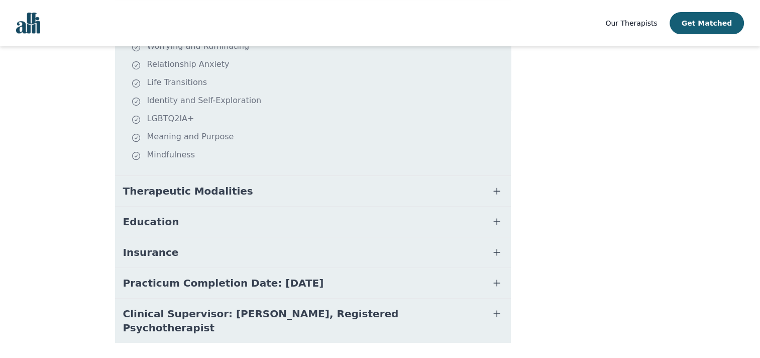
scroll to position [352, 0]
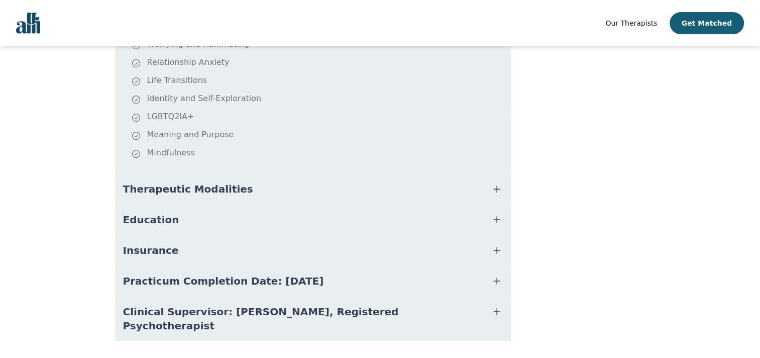
click at [358, 189] on button "Therapeutic Modalities" at bounding box center [313, 189] width 396 height 30
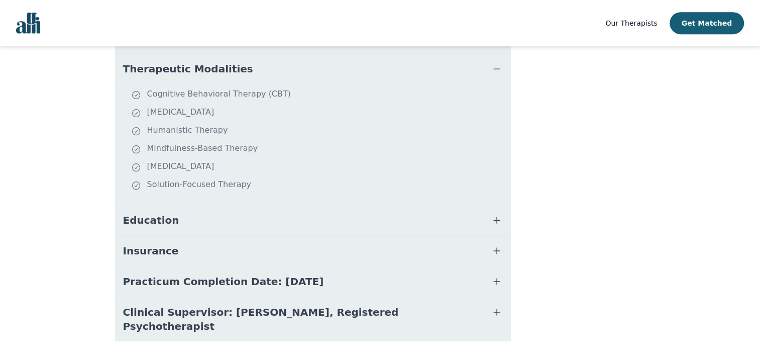
scroll to position [488, 0]
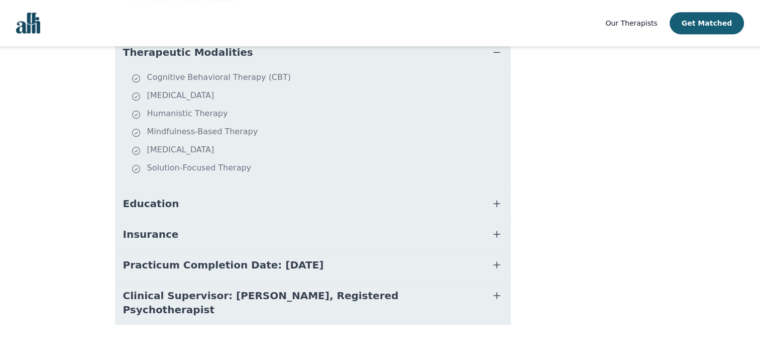
click at [347, 225] on button "Insurance" at bounding box center [313, 234] width 396 height 30
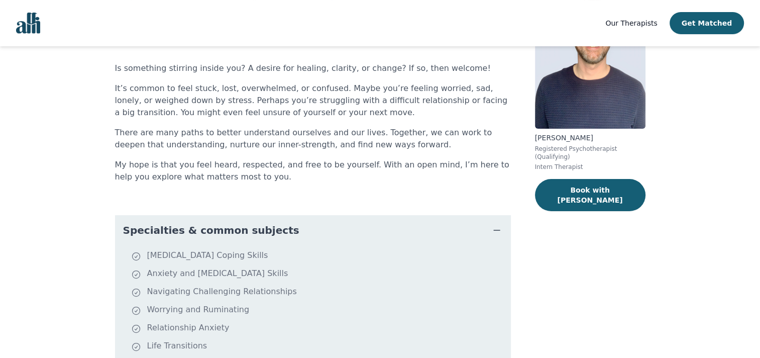
scroll to position [0, 0]
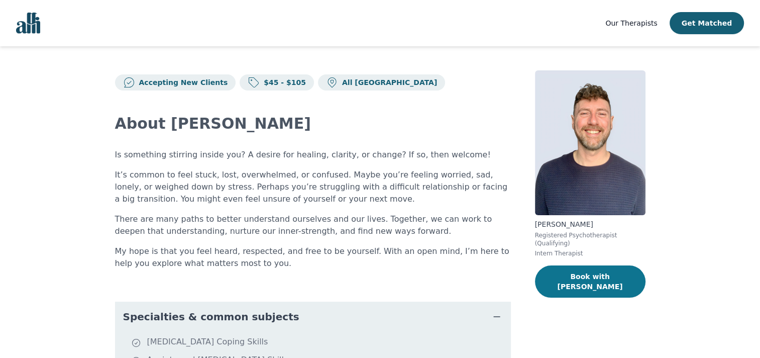
click at [625, 270] on button "Book with Ryan" at bounding box center [590, 281] width 111 height 32
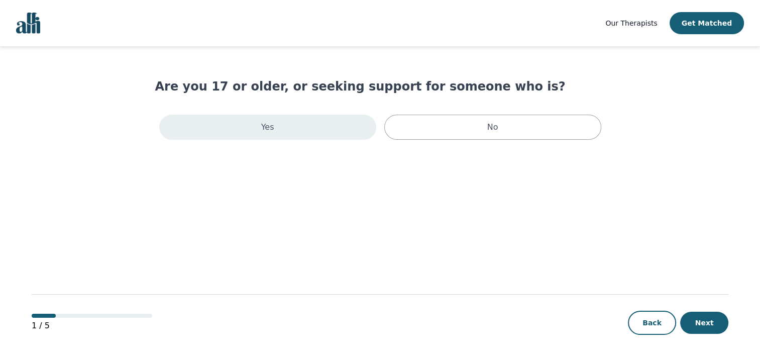
click at [332, 122] on div "Yes" at bounding box center [267, 127] width 217 height 25
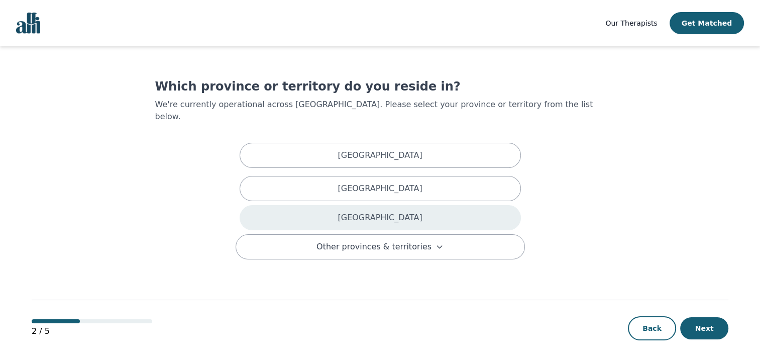
click at [415, 209] on div "Ontario" at bounding box center [380, 217] width 281 height 25
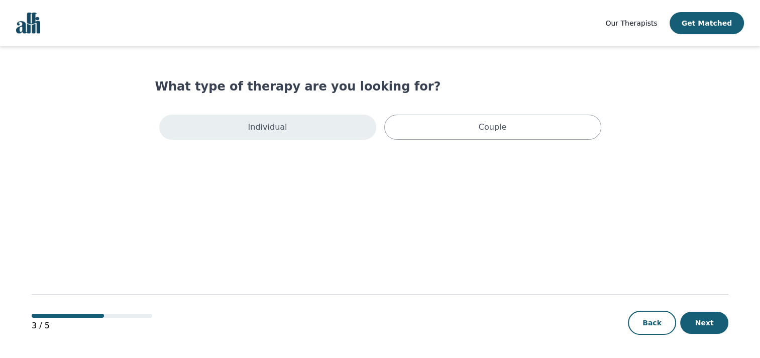
click at [346, 134] on div "Individual" at bounding box center [267, 127] width 217 height 25
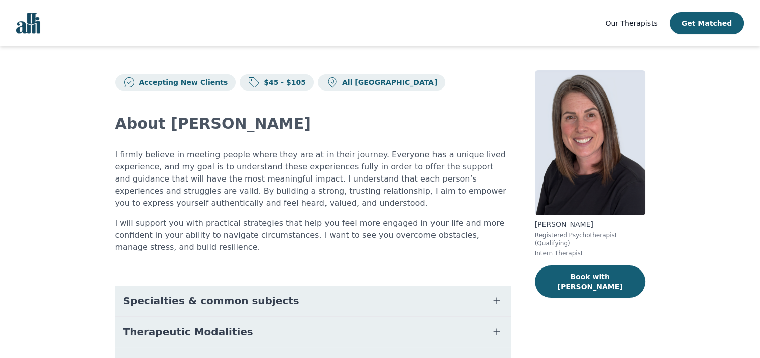
click at [332, 295] on button "Specialties & common subjects" at bounding box center [313, 300] width 396 height 30
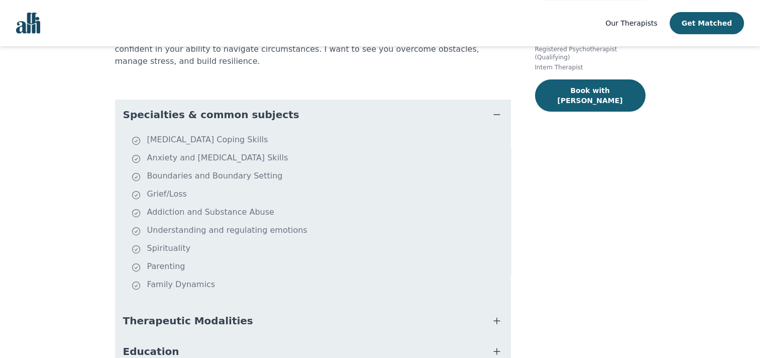
scroll to position [302, 0]
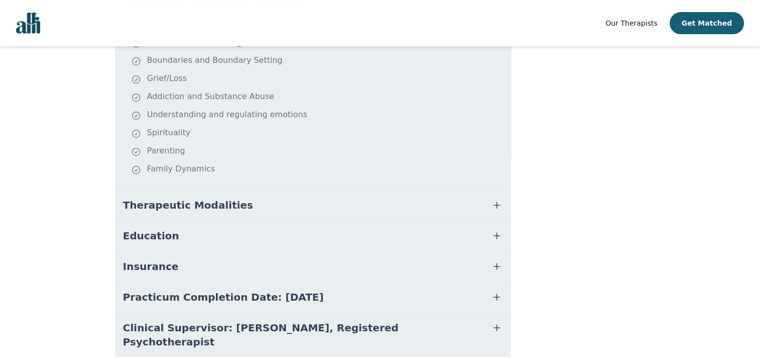
click at [257, 213] on button "Therapeutic Modalities" at bounding box center [313, 205] width 396 height 30
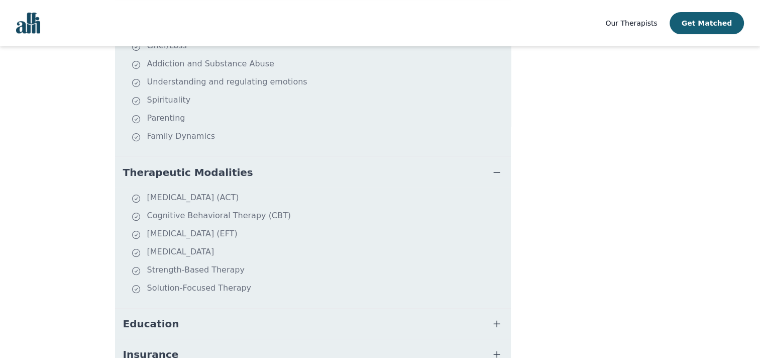
scroll to position [352, 0]
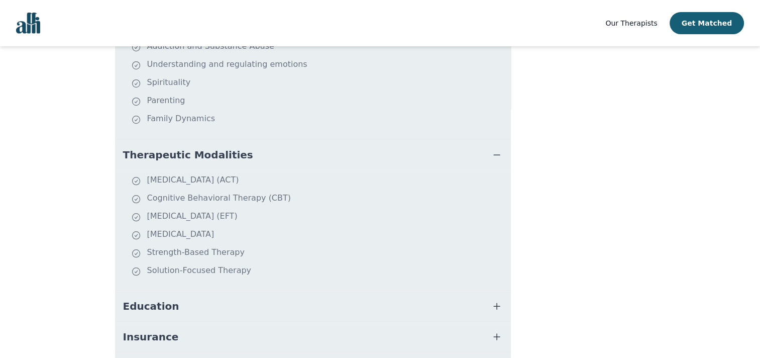
drag, startPoint x: 288, startPoint y: 180, endPoint x: 301, endPoint y: 180, distance: 12.6
click at [301, 180] on li "[MEDICAL_DATA] (ACT)" at bounding box center [319, 181] width 376 height 14
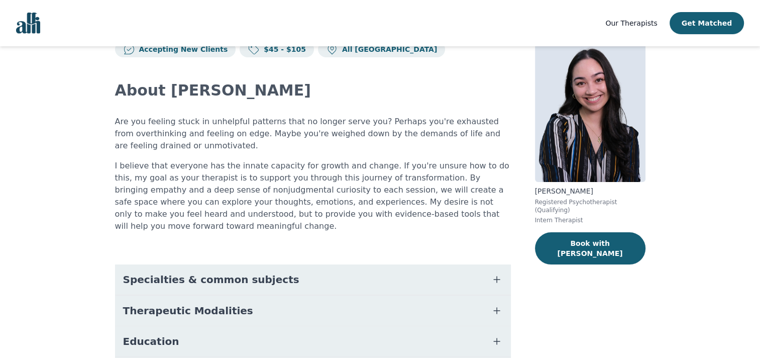
scroll to position [50, 0]
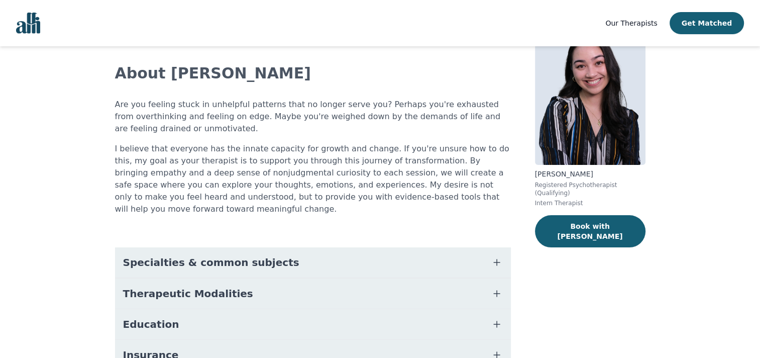
click at [330, 254] on button "Specialties & common subjects" at bounding box center [313, 262] width 396 height 30
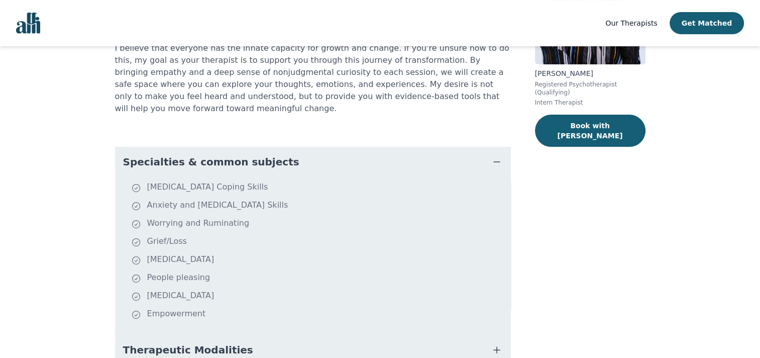
scroll to position [251, 0]
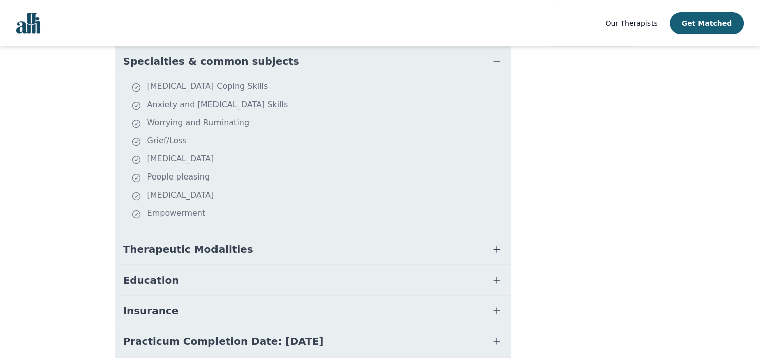
click at [336, 236] on button "Therapeutic Modalities" at bounding box center [313, 249] width 396 height 30
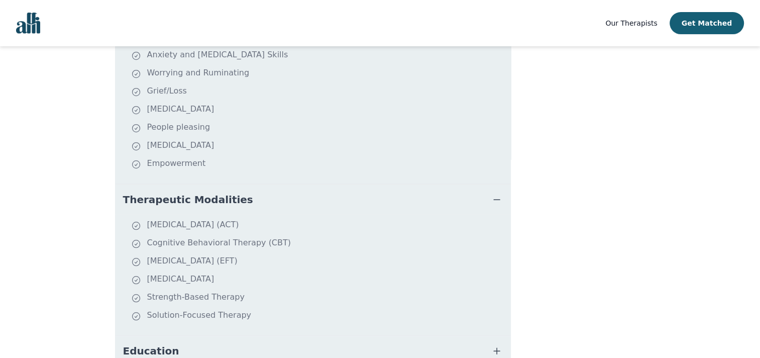
scroll to position [302, 0]
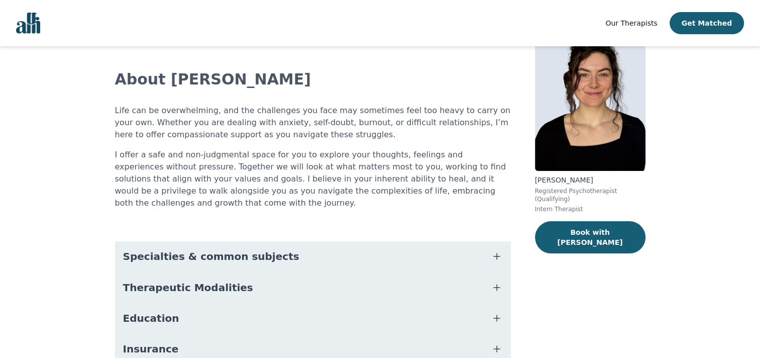
scroll to position [101, 0]
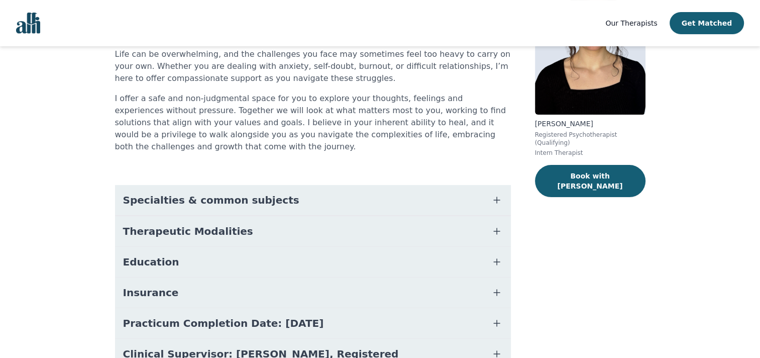
click at [374, 187] on button "Specialties & common subjects" at bounding box center [313, 200] width 396 height 30
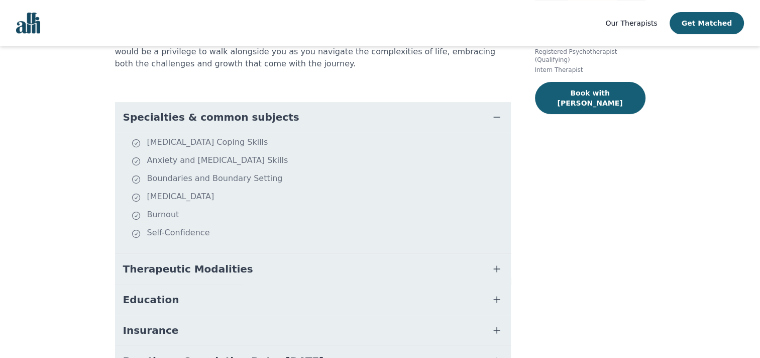
scroll to position [201, 0]
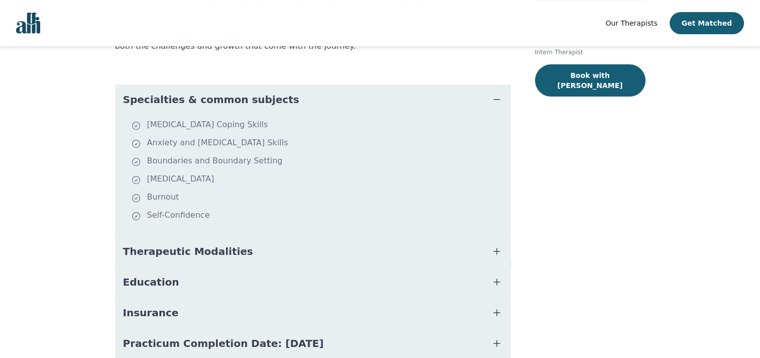
click at [394, 236] on button "Therapeutic Modalities" at bounding box center [313, 251] width 396 height 30
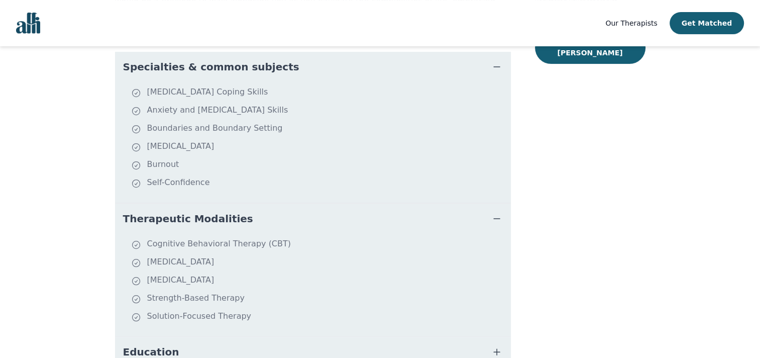
scroll to position [251, 0]
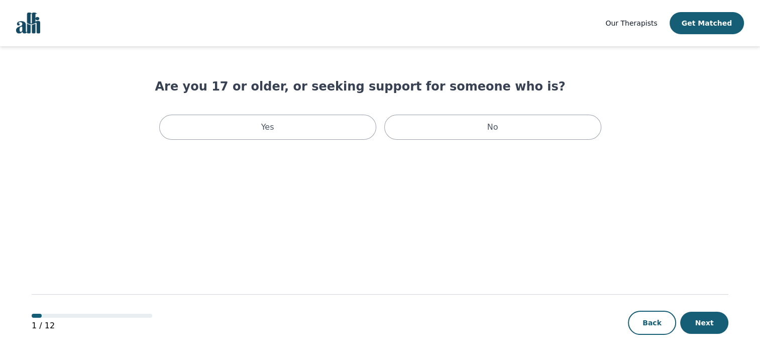
click at [657, 24] on span "Our Therapists" at bounding box center [632, 23] width 52 height 8
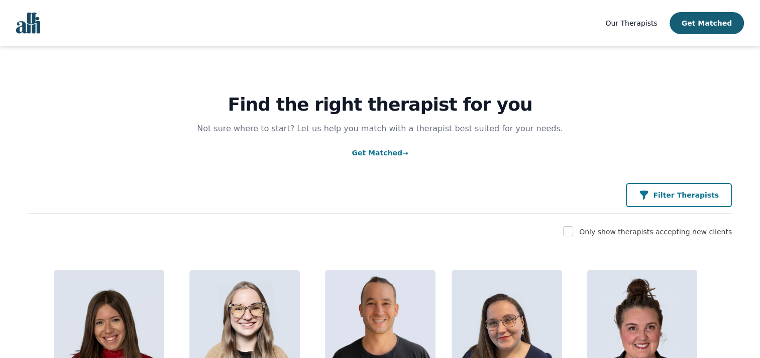
click at [687, 193] on p "Filter Therapists" at bounding box center [686, 195] width 66 height 10
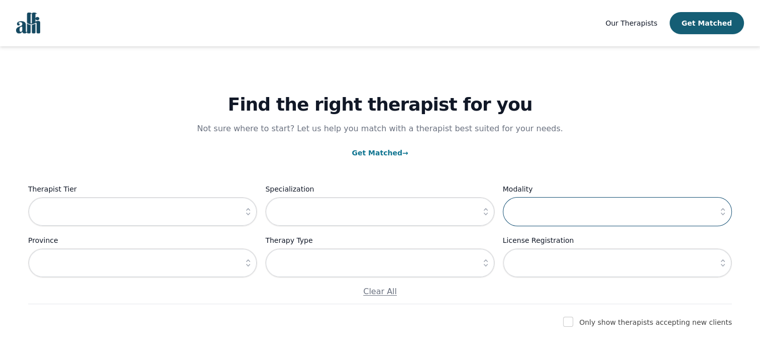
click at [584, 217] on input "text" at bounding box center [617, 211] width 229 height 29
click at [693, 220] on input "text" at bounding box center [617, 211] width 229 height 29
click at [719, 217] on button "button" at bounding box center [723, 211] width 18 height 29
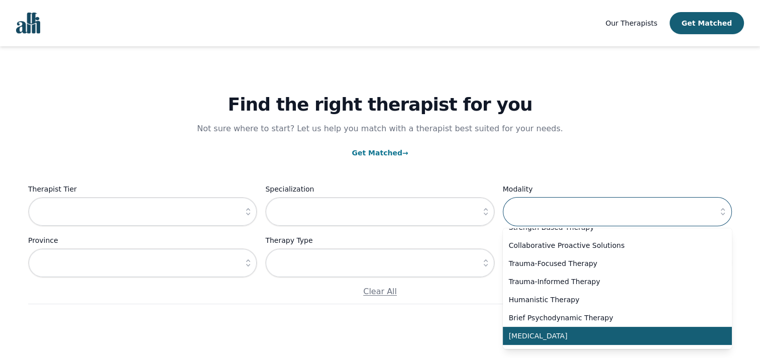
scroll to position [535, 0]
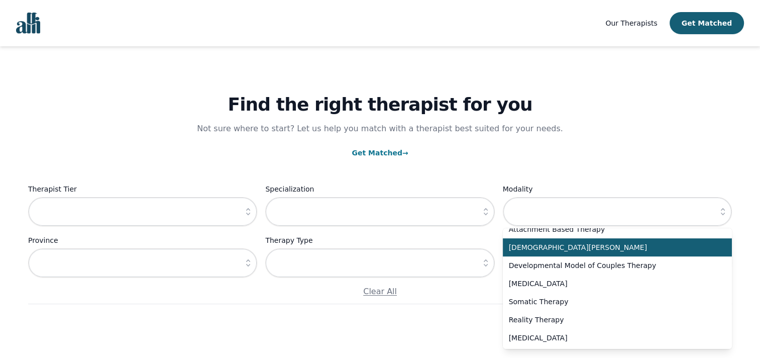
click at [603, 245] on span "Christian Counselling" at bounding box center [611, 247] width 205 height 10
type input "Christian Counselling"
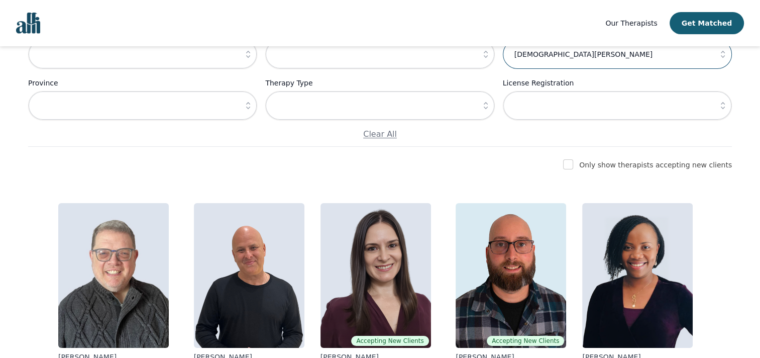
scroll to position [201, 0]
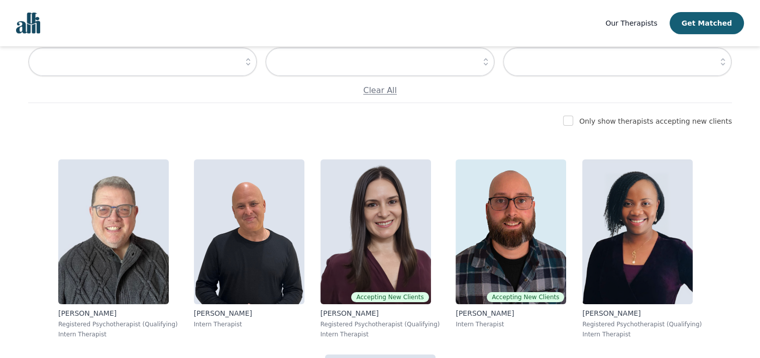
click at [541, 118] on div "Only show therapists accepting new clients" at bounding box center [380, 121] width 704 height 12
click at [573, 121] on input "checkbox" at bounding box center [568, 121] width 10 height 10
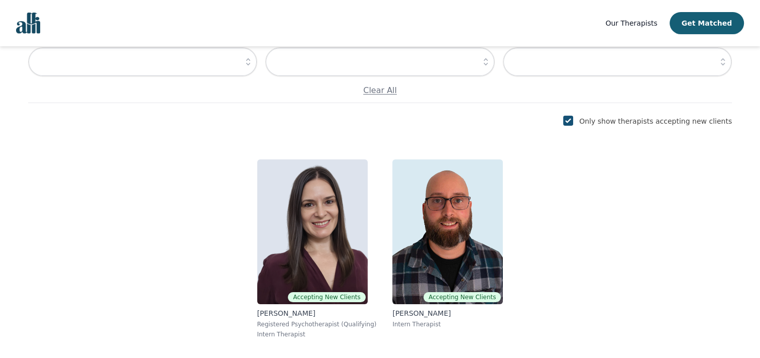
click at [573, 118] on input "checkbox" at bounding box center [568, 121] width 10 height 10
checkbox input "false"
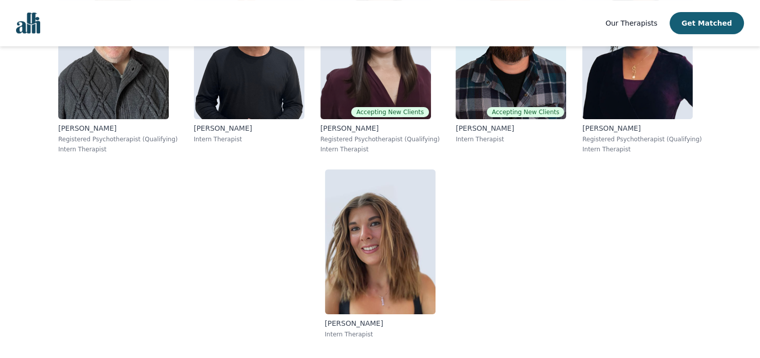
scroll to position [302, 0]
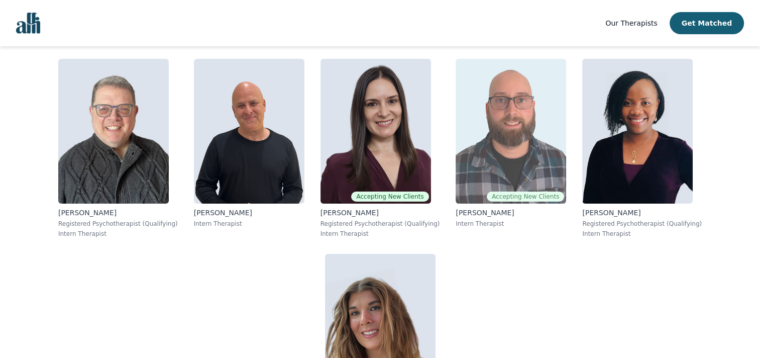
click at [532, 129] on img at bounding box center [511, 131] width 111 height 145
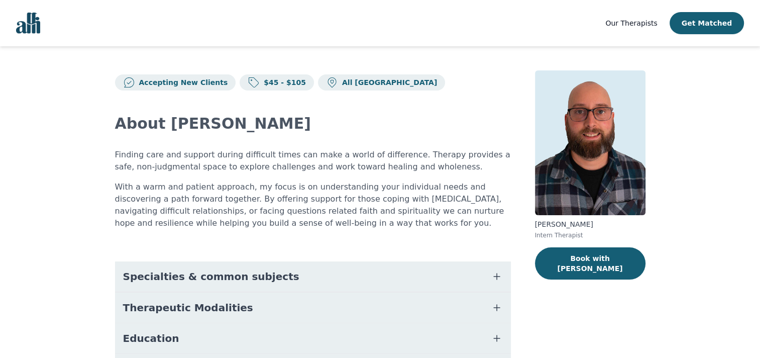
click at [456, 270] on button "Specialties & common subjects" at bounding box center [313, 276] width 396 height 30
